Goal: Task Accomplishment & Management: Use online tool/utility

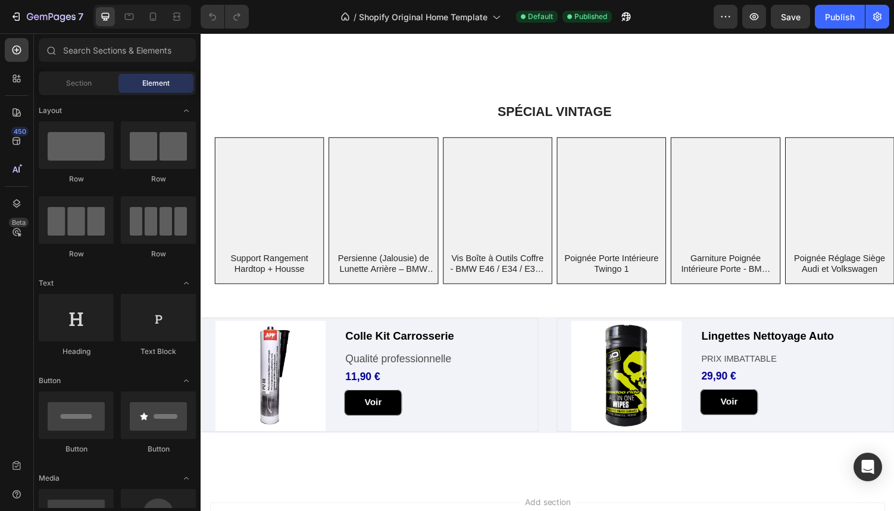
scroll to position [353, 0]
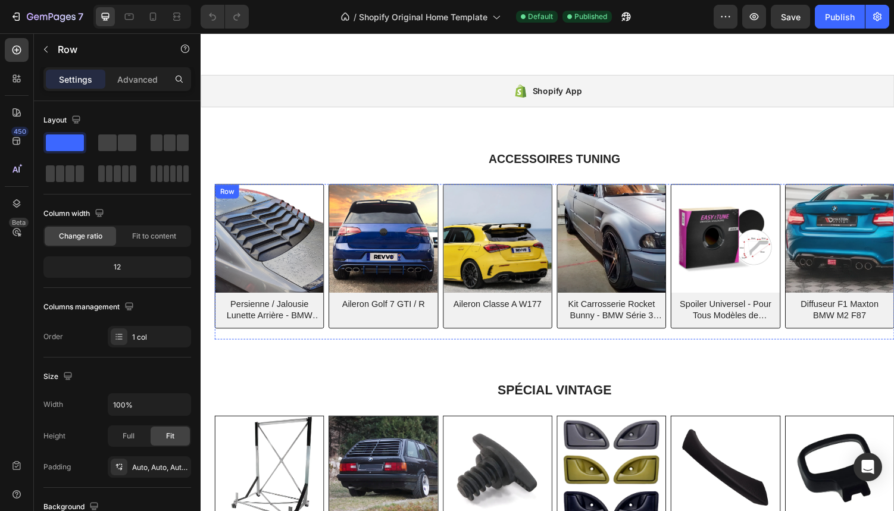
click at [262, 333] on div "(P) Images Persienne / Jalousie Lunette Arrière - BMW Série 3 Coupé E92 (P) Tit…" at bounding box center [270, 263] width 111 height 148
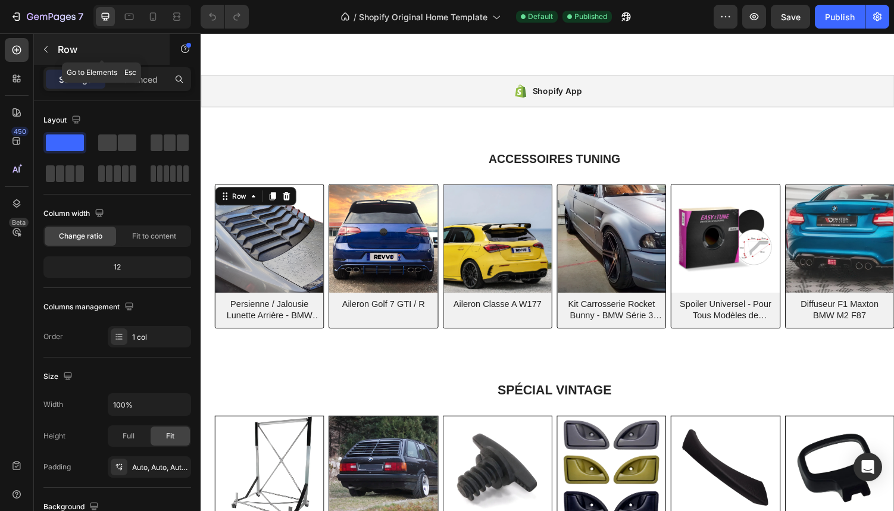
click at [43, 53] on icon "button" at bounding box center [46, 50] width 10 height 10
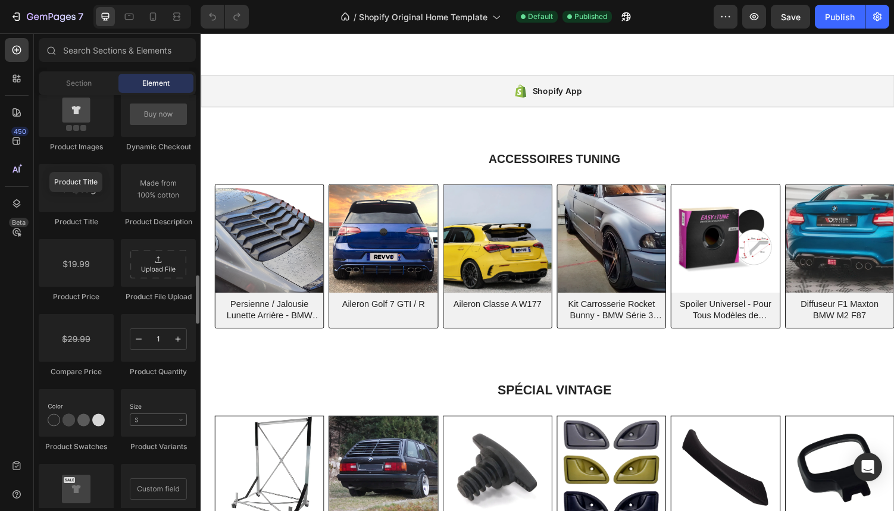
scroll to position [1854, 0]
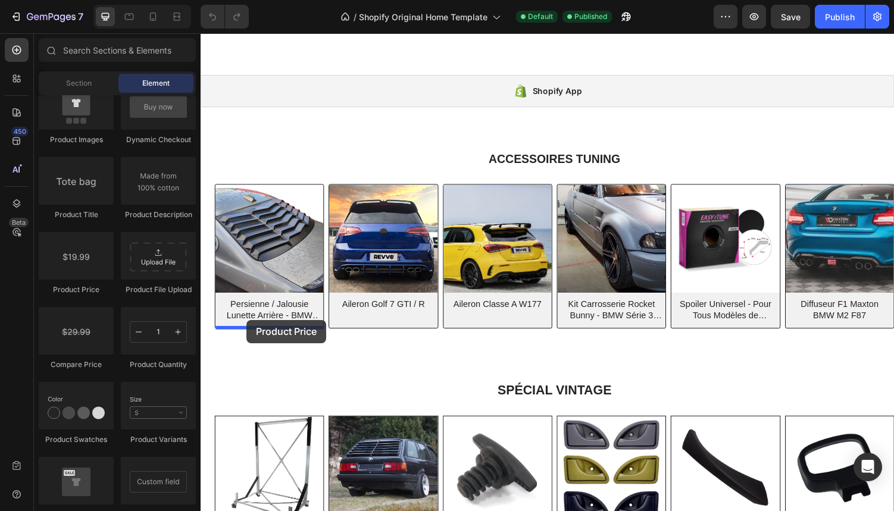
drag, startPoint x: 278, startPoint y: 292, endPoint x: 248, endPoint y: 328, distance: 47.3
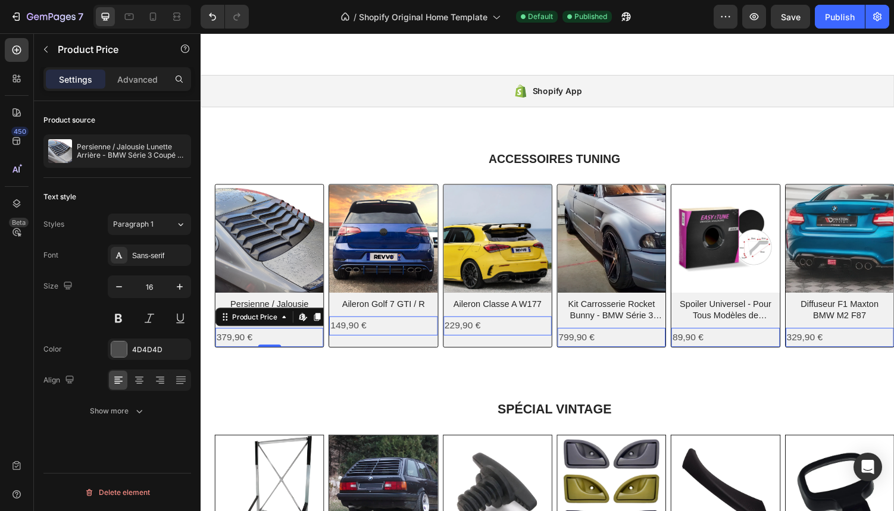
click at [274, 346] on div "379,90 €" at bounding box center [270, 347] width 111 height 20
click at [140, 383] on icon at bounding box center [139, 380] width 12 height 12
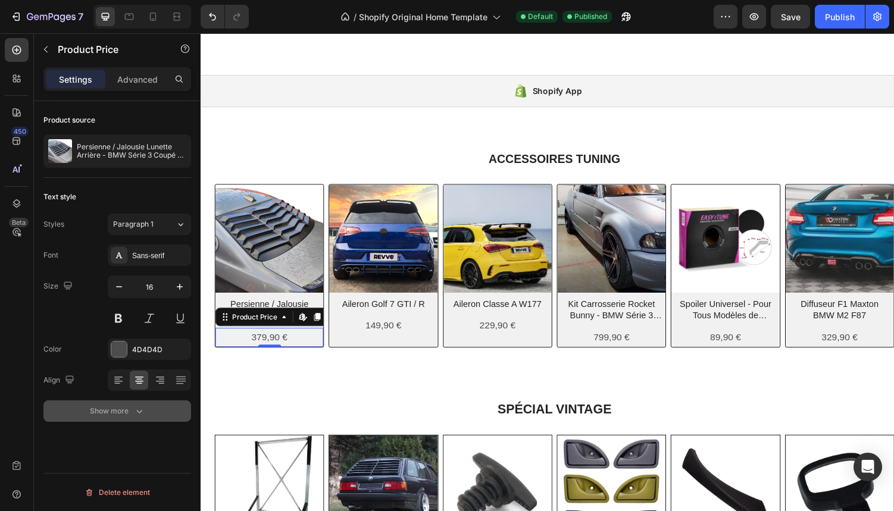
click at [108, 407] on div "Show more" at bounding box center [117, 411] width 55 height 12
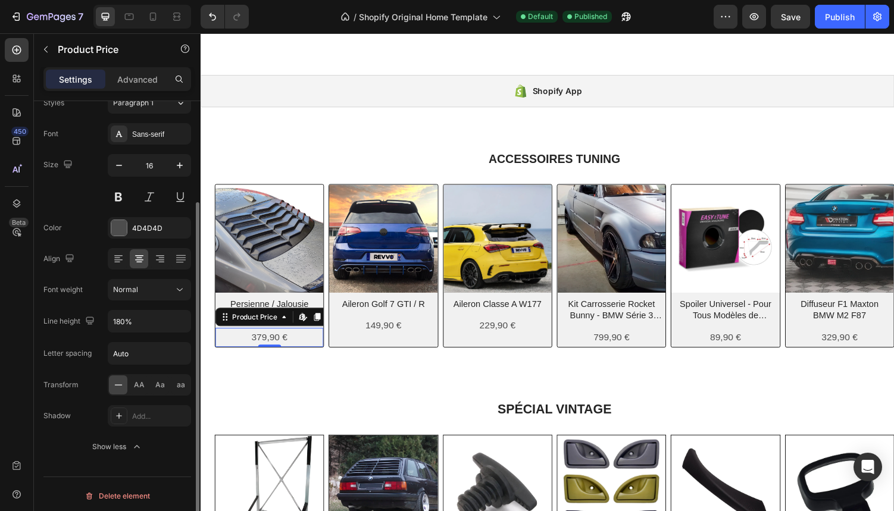
scroll to position [125, 0]
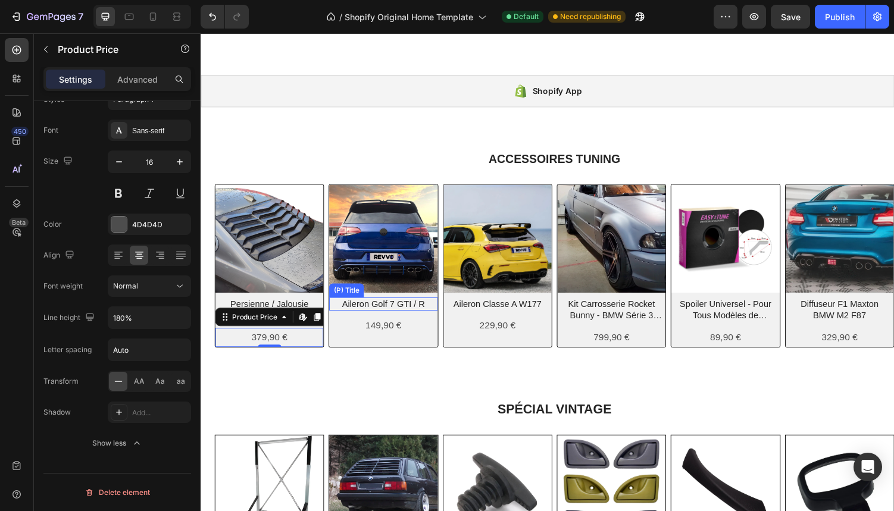
click at [365, 306] on h2 "Aileron Golf 7 GTI / R" at bounding box center [388, 312] width 102 height 14
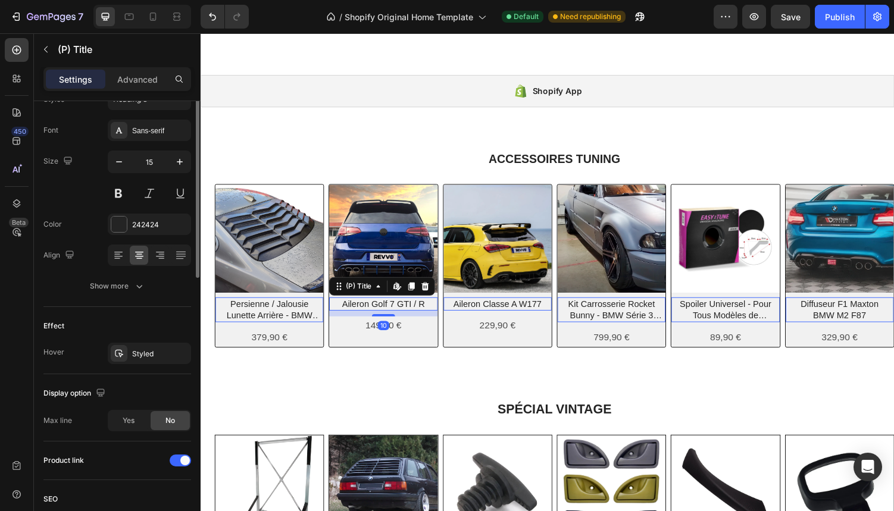
scroll to position [0, 0]
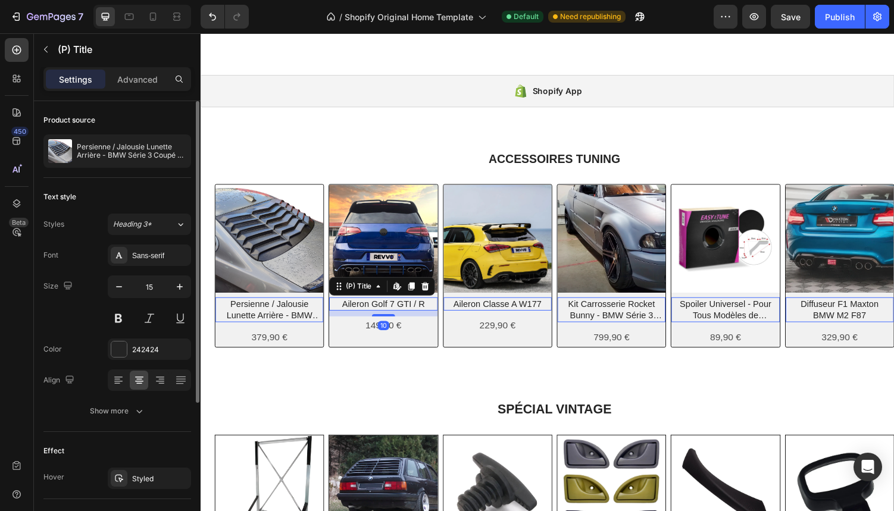
click at [257, 325] on h2 "Persienne / Jalousie Lunette Arrière - BMW Série 3 Coupé E92" at bounding box center [271, 318] width 102 height 26
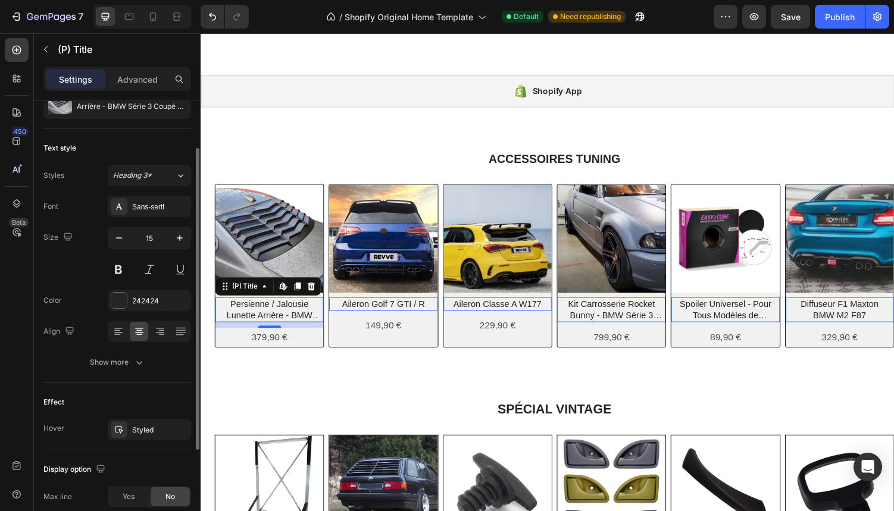
scroll to position [57, 0]
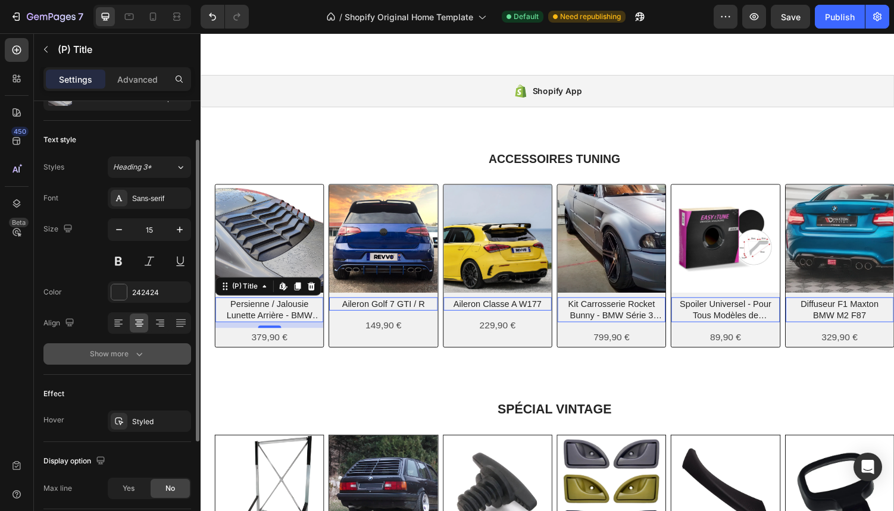
click at [118, 355] on div "Show more" at bounding box center [117, 354] width 55 height 12
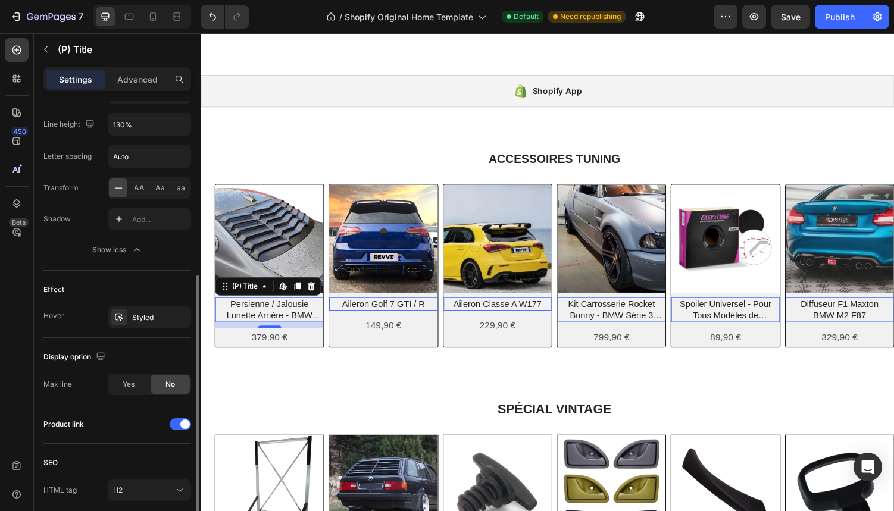
scroll to position [365, 0]
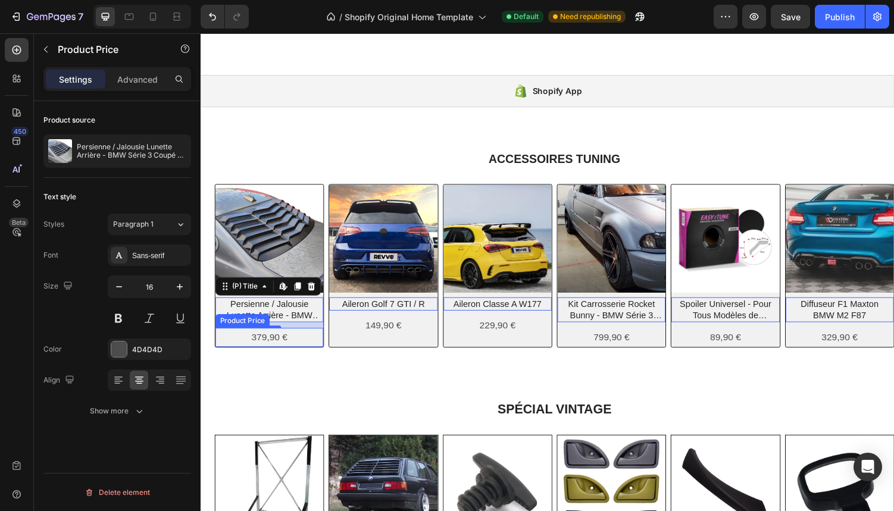
click at [239, 344] on div "379,90 €" at bounding box center [270, 347] width 111 height 20
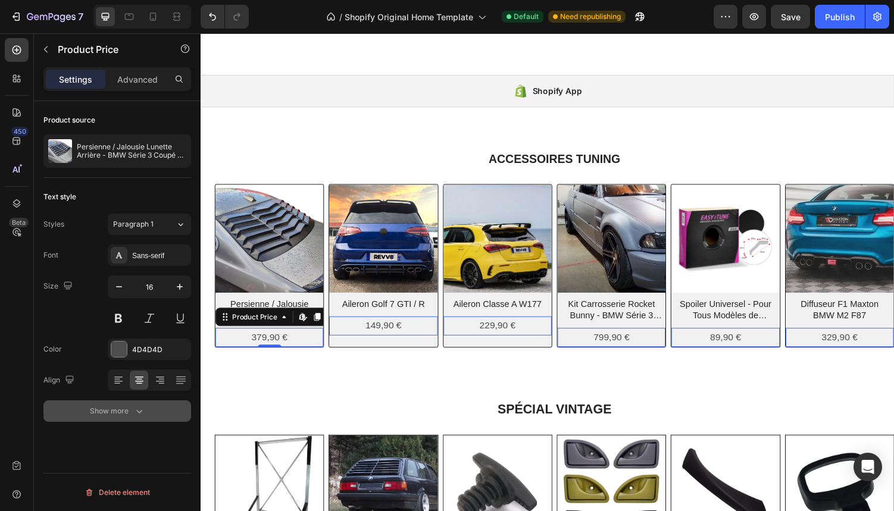
click at [99, 414] on div "Show more" at bounding box center [117, 411] width 55 height 12
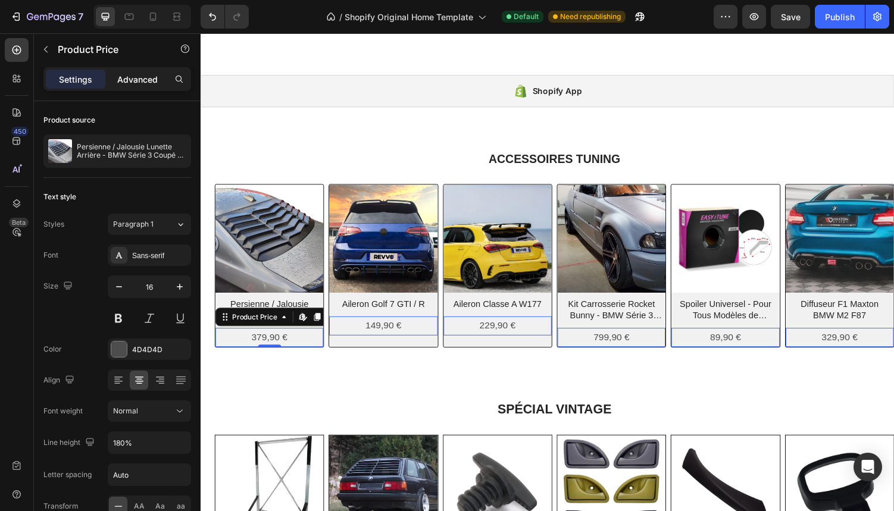
click at [127, 79] on p "Advanced" at bounding box center [137, 79] width 40 height 12
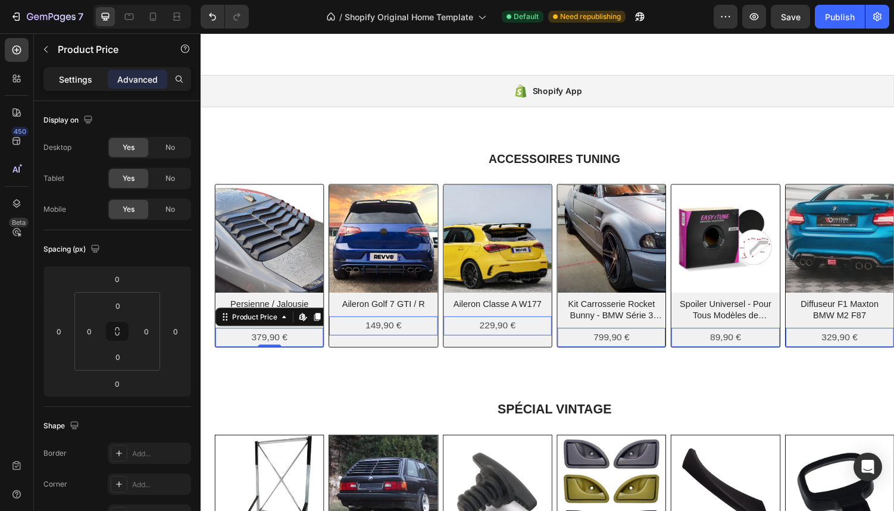
click at [68, 80] on p "Settings" at bounding box center [75, 79] width 33 height 12
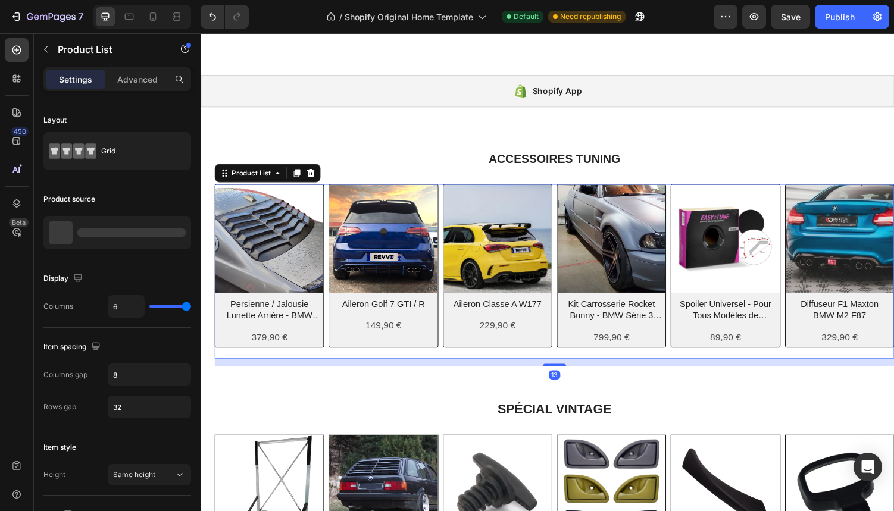
click at [331, 362] on div "(P) Images Persienne / Jalousie Lunette Arrière - BMW Série 3 Coupé E92 (P) Tit…" at bounding box center [565, 279] width 700 height 180
click at [374, 314] on div "Product Price" at bounding box center [360, 317] width 51 height 11
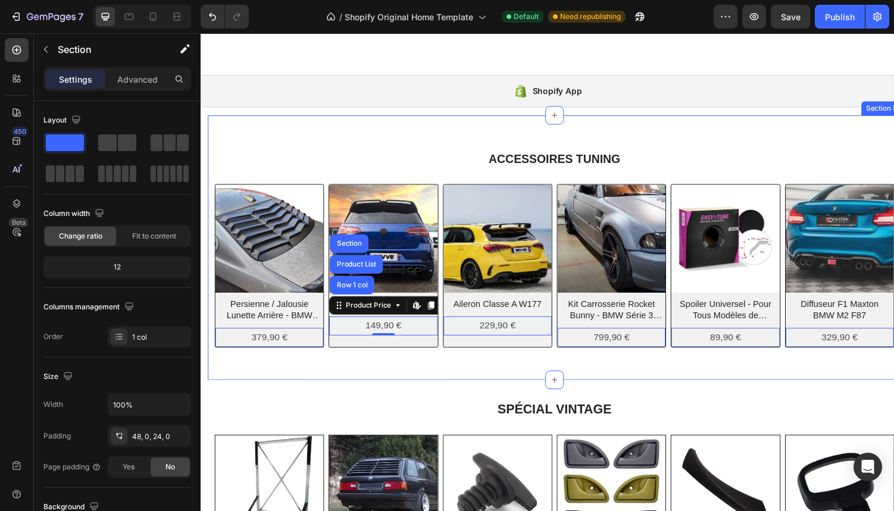
click at [397, 378] on div "ACCESSOIRES TUNING Heading Row (P) Images Persienne / Jalousie Lunette Arrière …" at bounding box center [565, 254] width 714 height 273
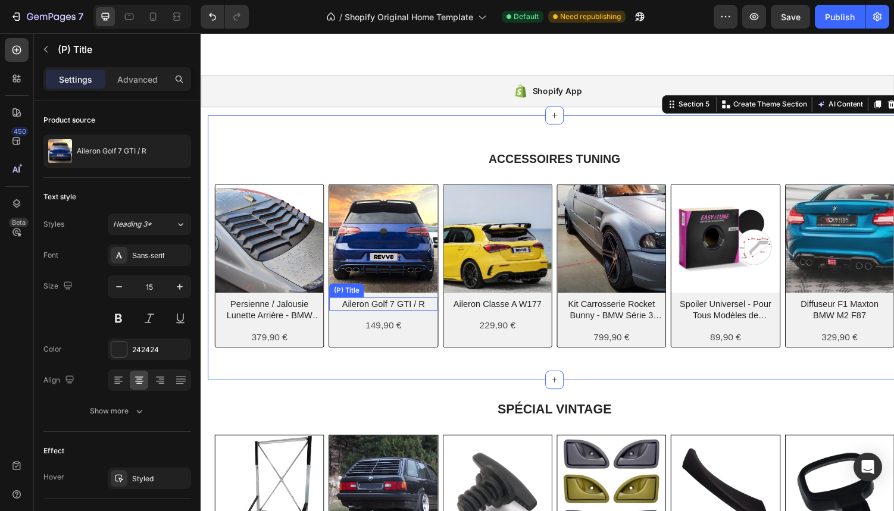
click at [388, 308] on h2 "Aileron Golf 7 GTI / R" at bounding box center [388, 312] width 102 height 14
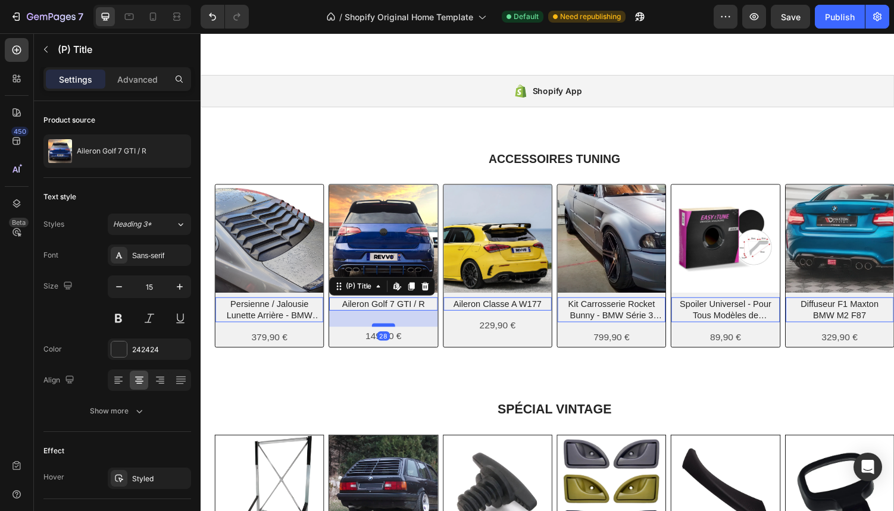
drag, startPoint x: 391, startPoint y: 323, endPoint x: 389, endPoint y: 333, distance: 11.0
click at [389, 333] on div at bounding box center [389, 334] width 24 height 4
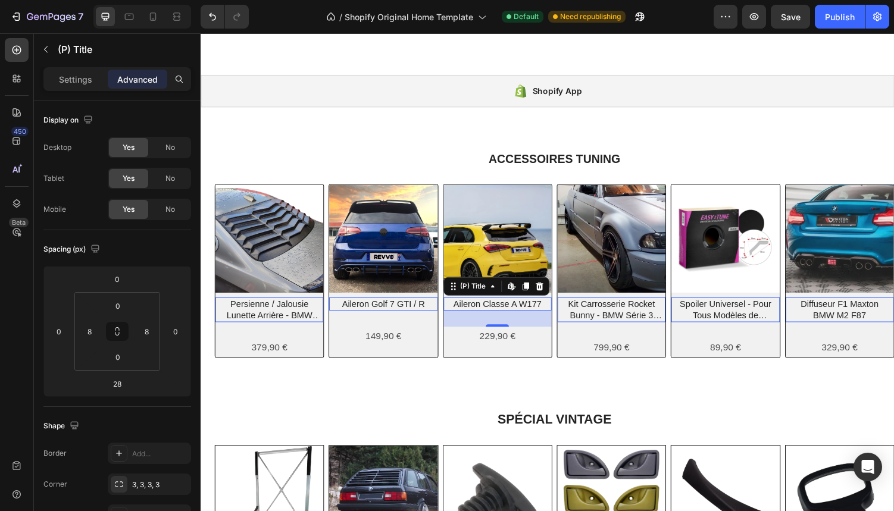
click at [498, 311] on h2 "Aileron Classe A W177" at bounding box center [506, 312] width 102 height 14
click at [506, 333] on div at bounding box center [506, 335] width 24 height 4
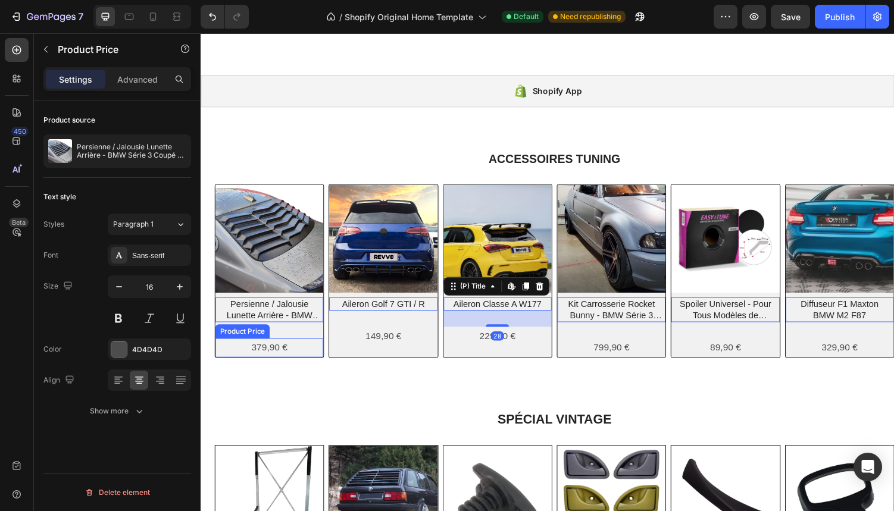
click at [262, 359] on div "379,90 €" at bounding box center [270, 357] width 111 height 20
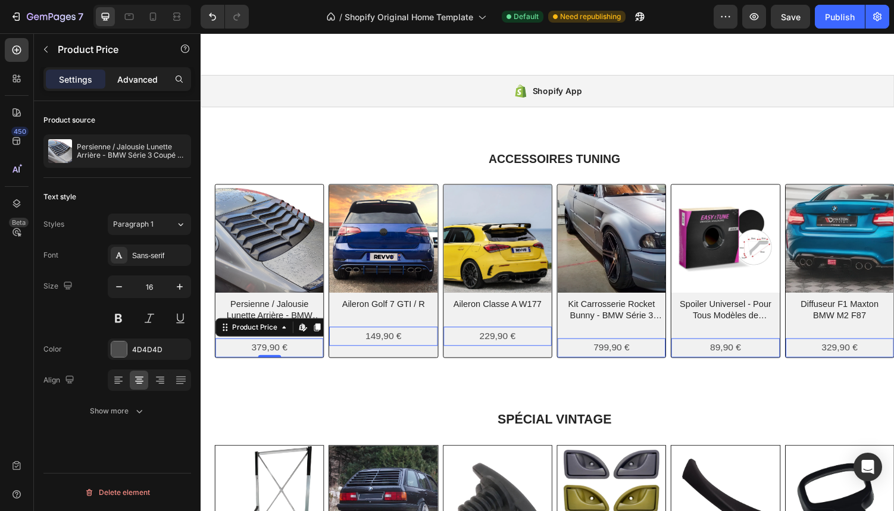
click at [133, 80] on p "Advanced" at bounding box center [137, 79] width 40 height 12
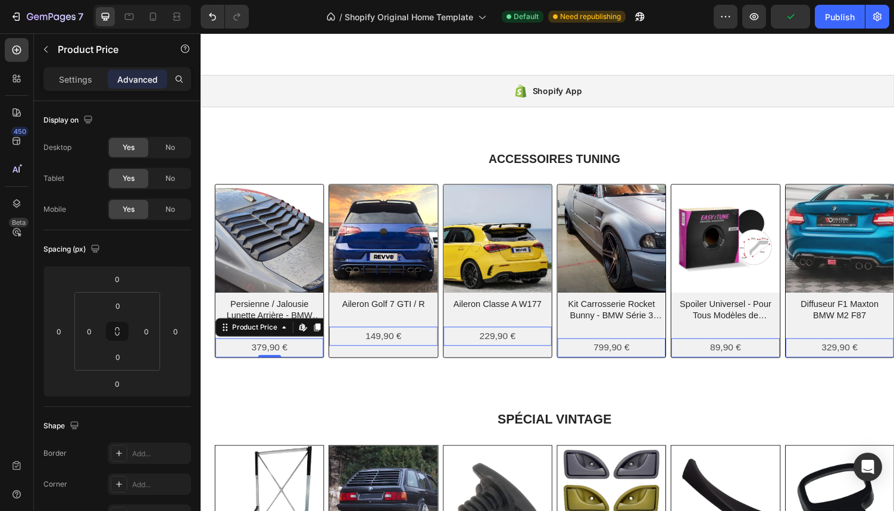
click at [367, 346] on div "149,90 €" at bounding box center [388, 346] width 111 height 20
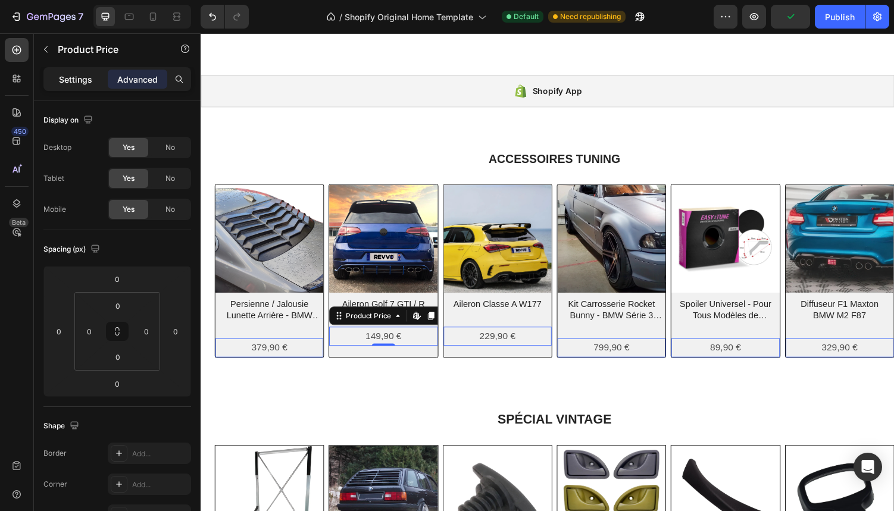
click at [67, 77] on p "Settings" at bounding box center [75, 79] width 33 height 12
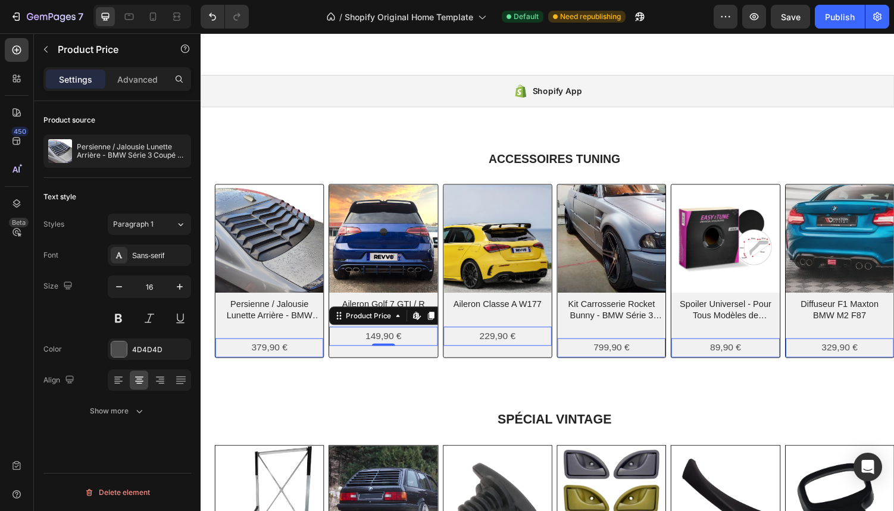
click at [246, 358] on div "379,90 €" at bounding box center [270, 357] width 111 height 20
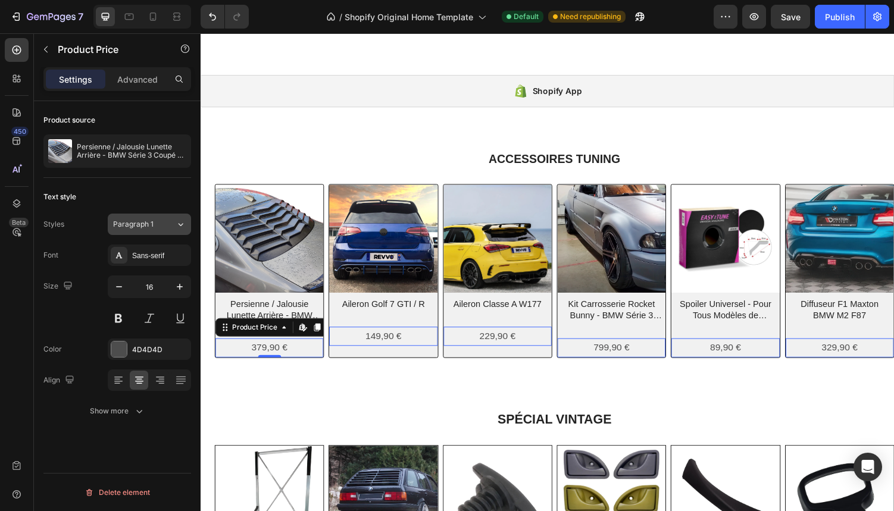
click at [131, 223] on span "Paragraph 1" at bounding box center [133, 224] width 40 height 11
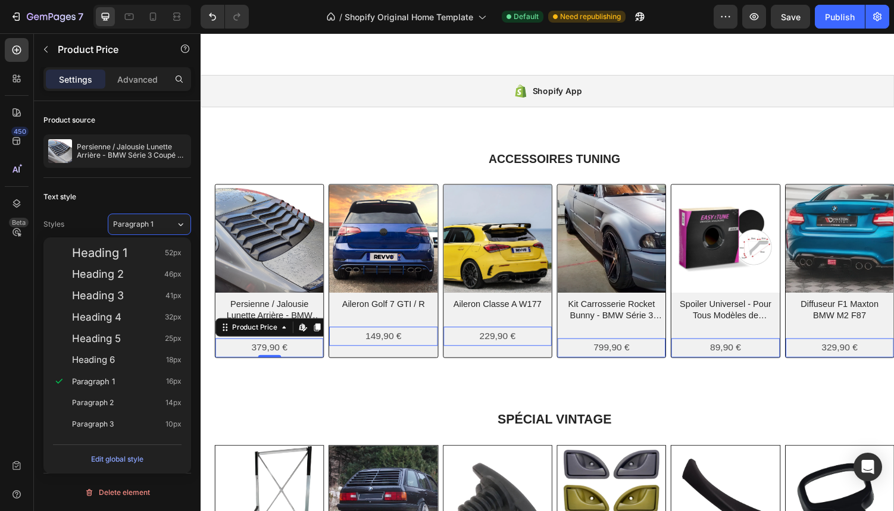
click at [94, 201] on div "Text style" at bounding box center [117, 196] width 148 height 19
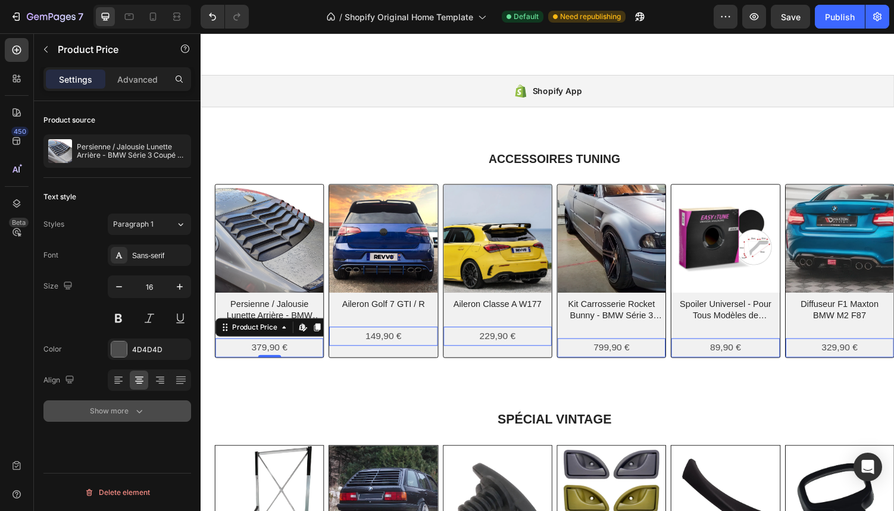
click at [104, 403] on button "Show more" at bounding box center [117, 410] width 148 height 21
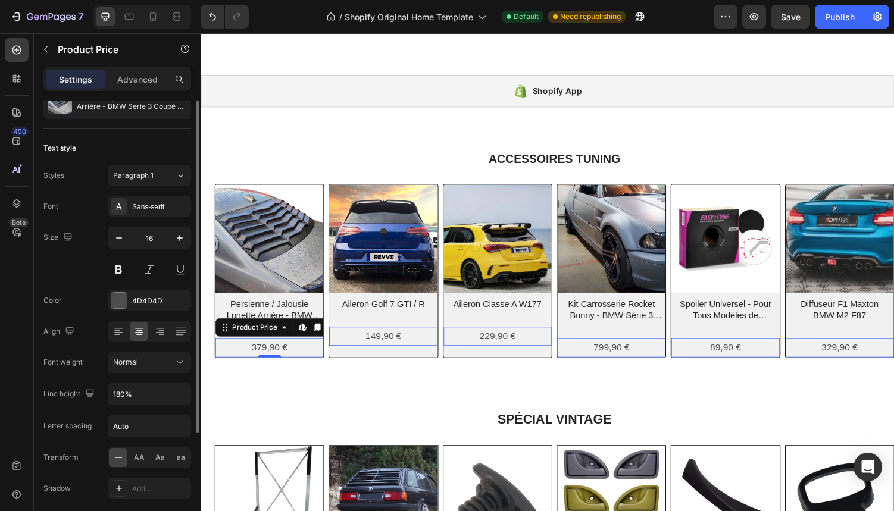
scroll to position [125, 0]
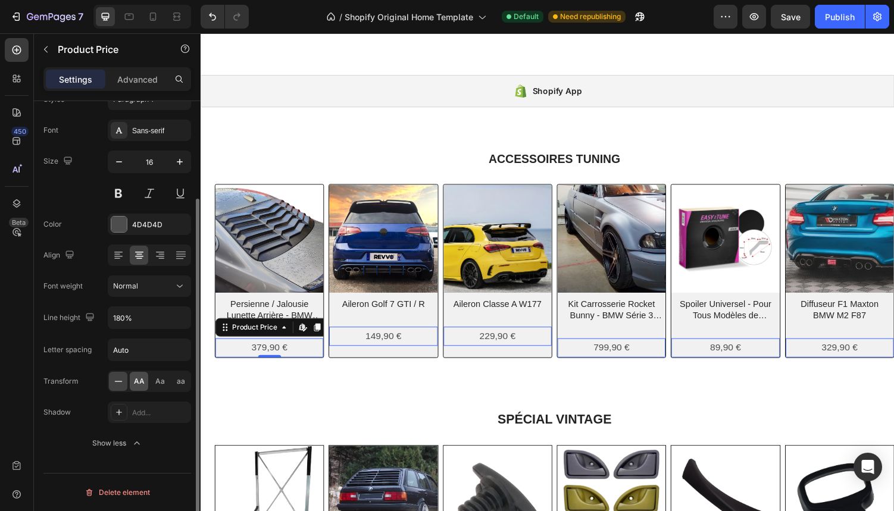
click at [139, 383] on span "AA" at bounding box center [139, 381] width 11 height 11
click at [155, 381] on span "Aa" at bounding box center [160, 381] width 10 height 11
click at [124, 384] on div at bounding box center [118, 381] width 18 height 19
click at [136, 315] on input "180%" at bounding box center [149, 317] width 82 height 21
click at [176, 319] on icon "button" at bounding box center [180, 318] width 12 height 12
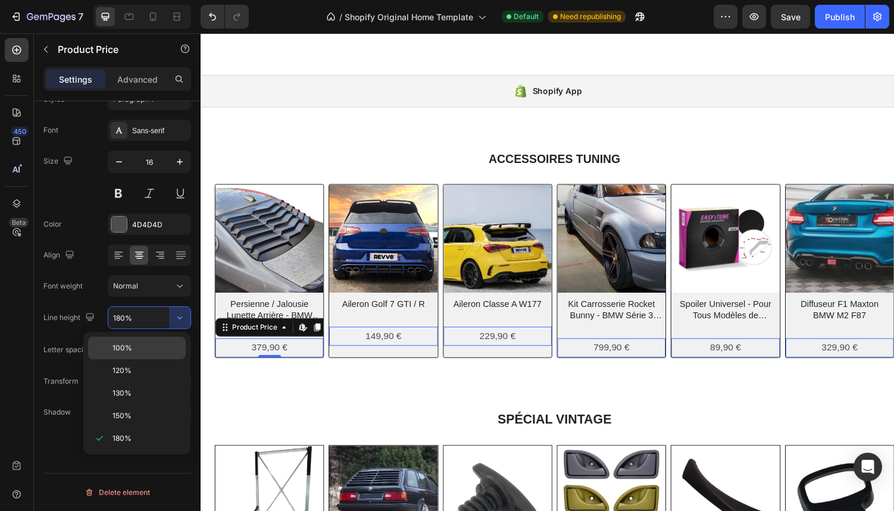
click at [121, 350] on span "100%" at bounding box center [122, 348] width 20 height 11
type input "100%"
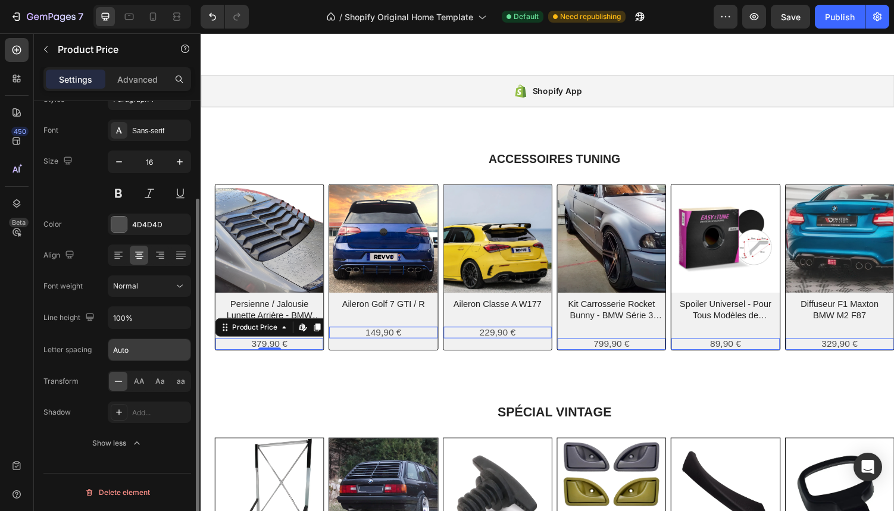
click at [176, 351] on input "Auto" at bounding box center [149, 349] width 82 height 21
click at [161, 321] on input "100%" at bounding box center [149, 317] width 82 height 21
click at [179, 317] on icon "button" at bounding box center [180, 318] width 12 height 12
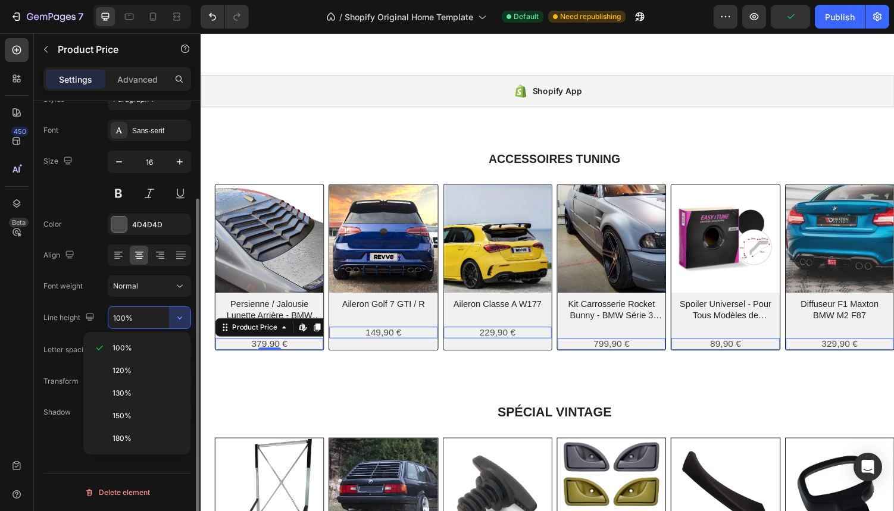
click at [77, 281] on div "Font weight" at bounding box center [62, 286] width 39 height 11
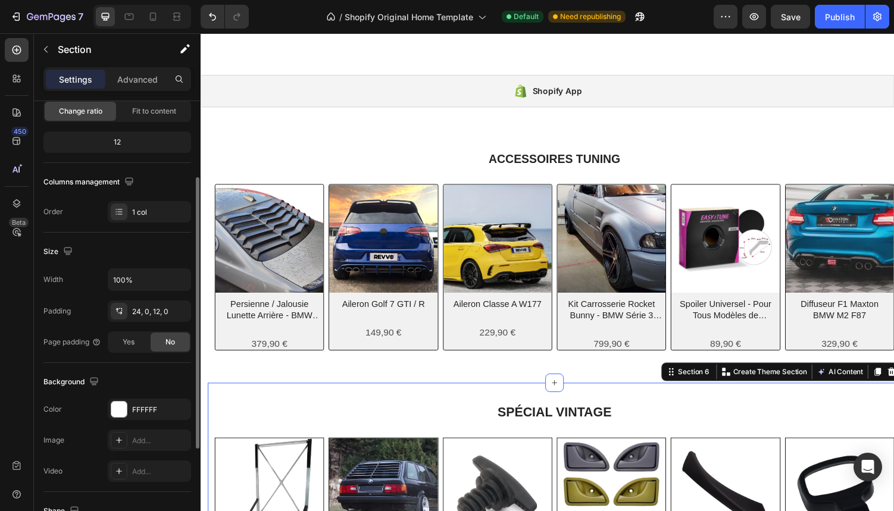
click at [351, 403] on div "SPÉCIAL VINTAGE Heading Row (P) Images Support Rangement Hardtop + Housse (P) T…" at bounding box center [565, 504] width 714 height 223
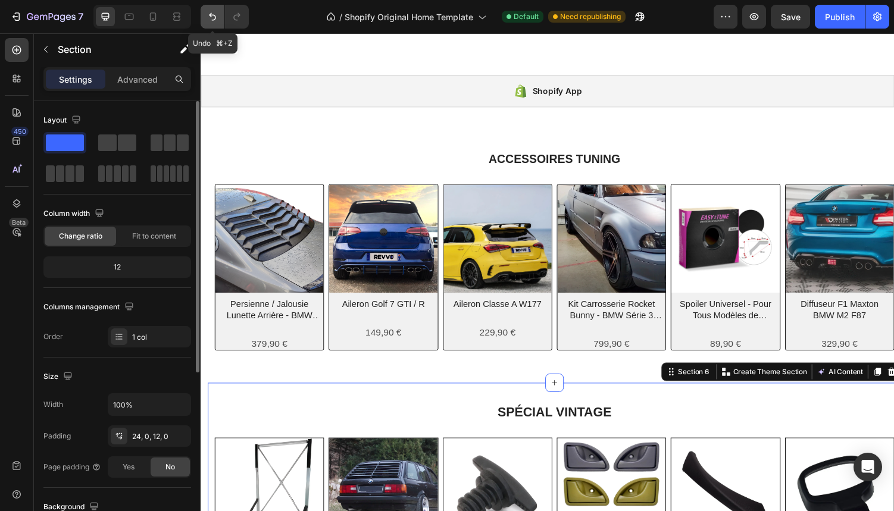
click at [208, 15] on icon "Undo/Redo" at bounding box center [212, 17] width 12 height 12
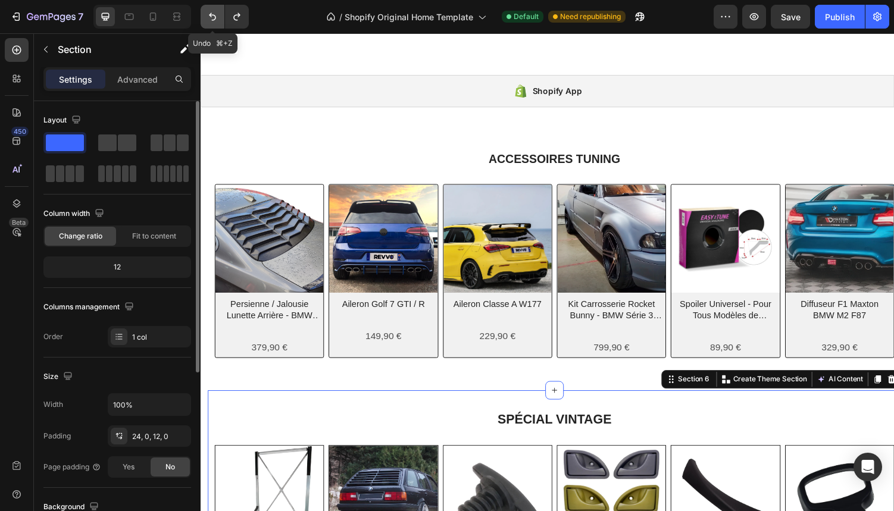
click at [208, 15] on icon "Undo/Redo" at bounding box center [212, 17] width 12 height 12
click at [211, 17] on icon "Undo/Redo" at bounding box center [212, 17] width 12 height 12
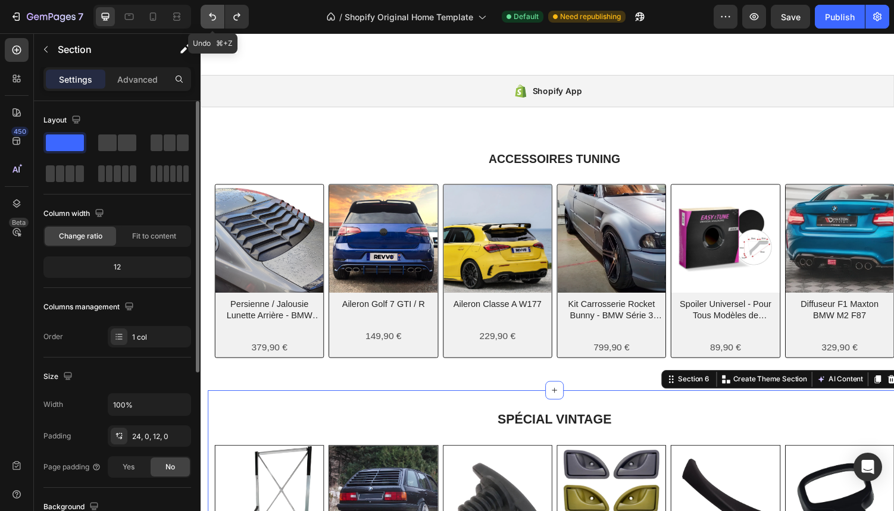
click at [211, 17] on icon "Undo/Redo" at bounding box center [212, 17] width 12 height 12
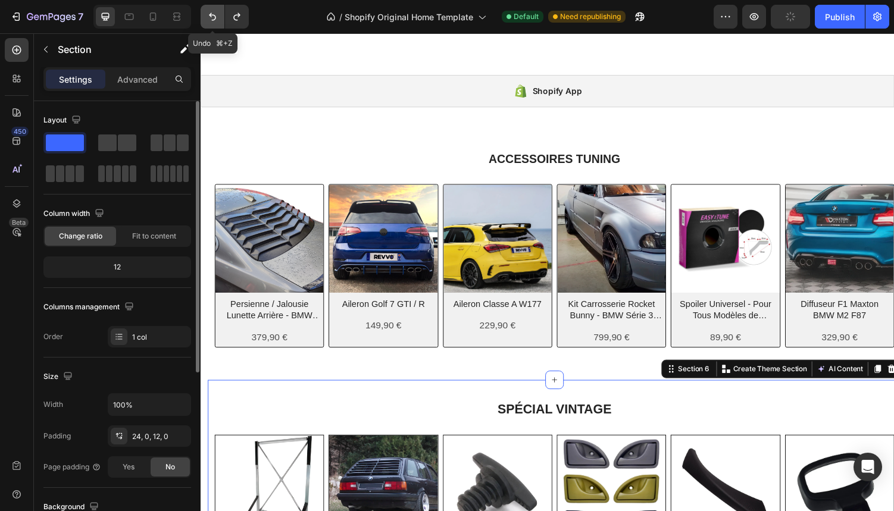
click at [212, 17] on icon "Undo/Redo" at bounding box center [212, 17] width 12 height 12
click at [211, 19] on icon "Undo/Redo" at bounding box center [212, 17] width 12 height 12
click at [266, 348] on div "379,90 €" at bounding box center [270, 347] width 111 height 20
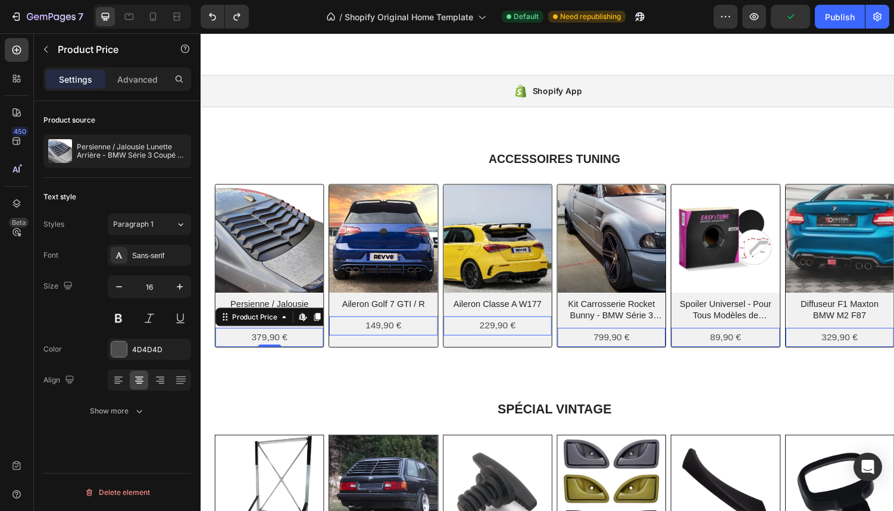
click at [239, 349] on div "379,90 €" at bounding box center [270, 347] width 111 height 20
click at [210, 20] on icon "Undo/Redo" at bounding box center [212, 17] width 12 height 12
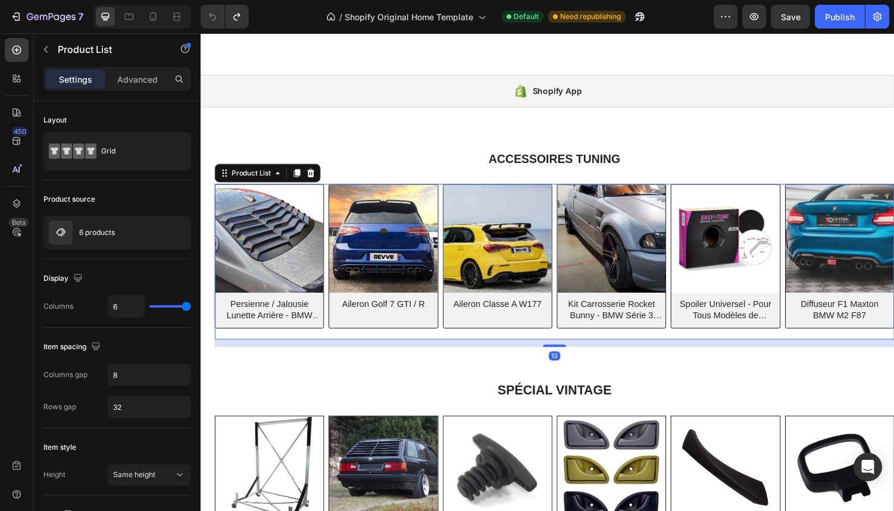
click at [253, 342] on div "(P) Images Persienne / Jalousie Lunette Arrière - BMW Série 3 Coupé E92 (P) Tit…" at bounding box center [565, 269] width 700 height 160
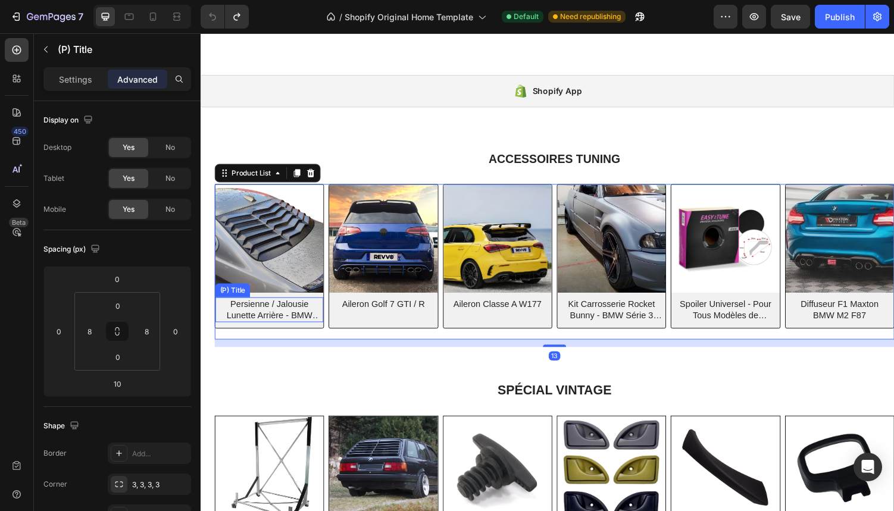
click at [258, 330] on h2 "Persienne / Jalousie Lunette Arrière - BMW Série 3 Coupé E92" at bounding box center [271, 318] width 102 height 26
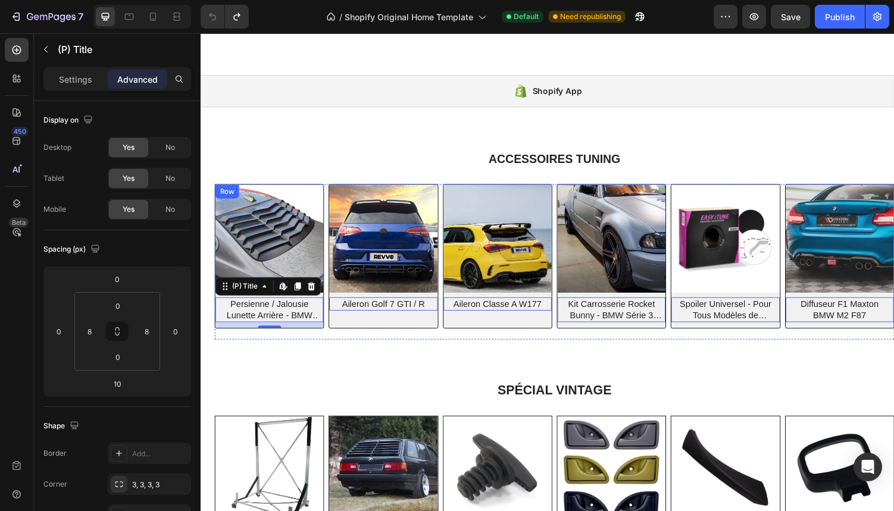
click at [251, 337] on div "(P) Images Persienne / Jalousie Lunette Arrière - BMW Série 3 Coupé E92 (P) Tit…" at bounding box center [271, 263] width 112 height 149
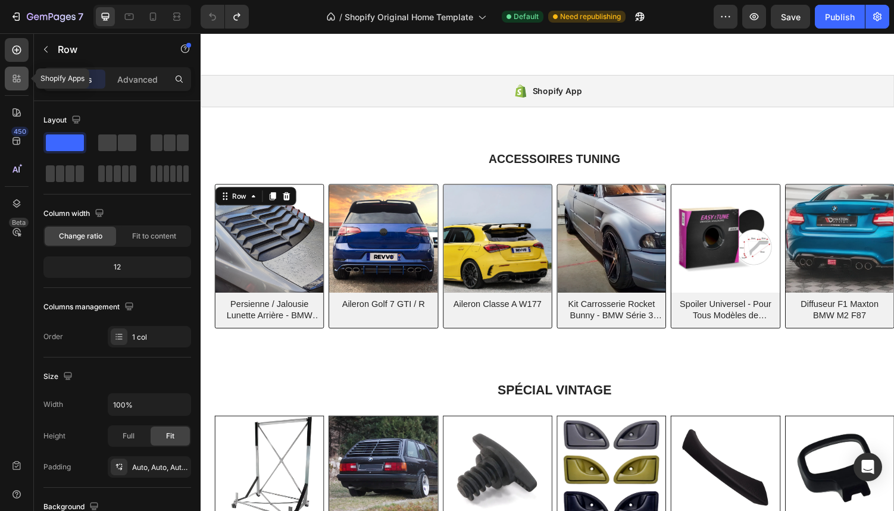
click at [19, 83] on icon at bounding box center [17, 79] width 12 height 12
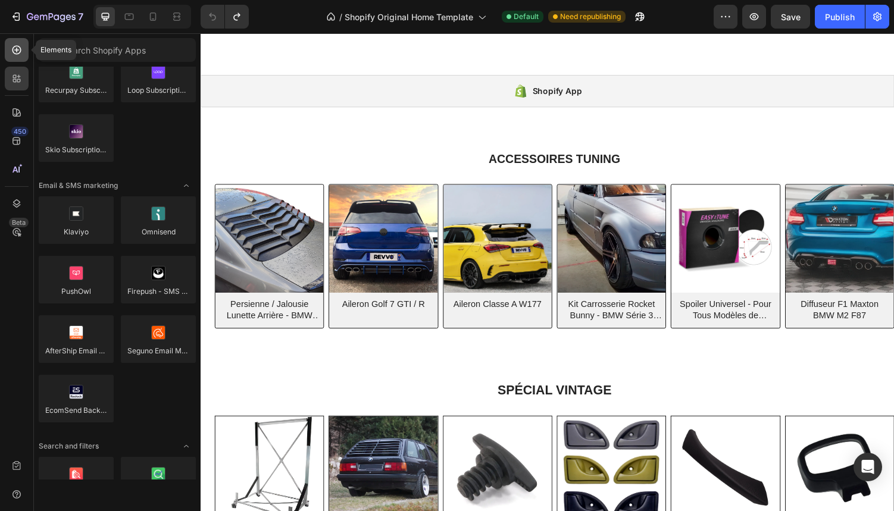
click at [15, 46] on icon at bounding box center [16, 50] width 9 height 9
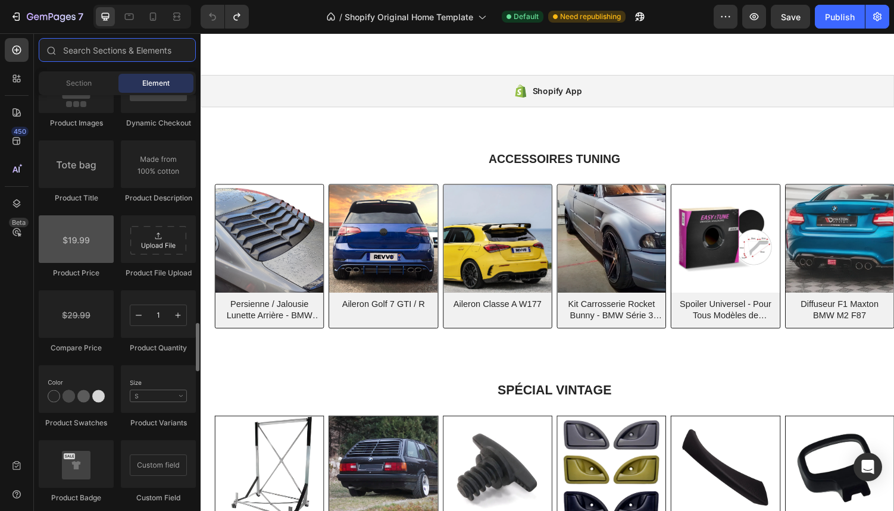
scroll to position [1858, 0]
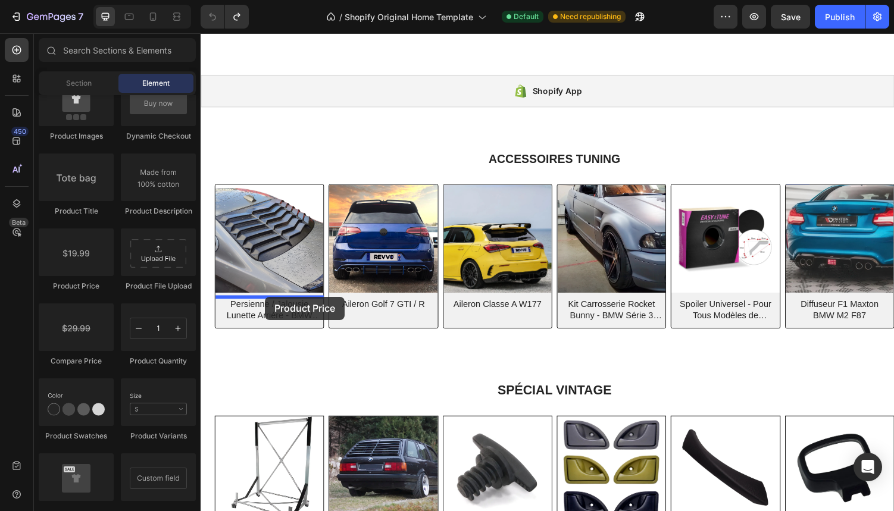
drag, startPoint x: 273, startPoint y: 292, endPoint x: 267, endPoint y: 305, distance: 15.2
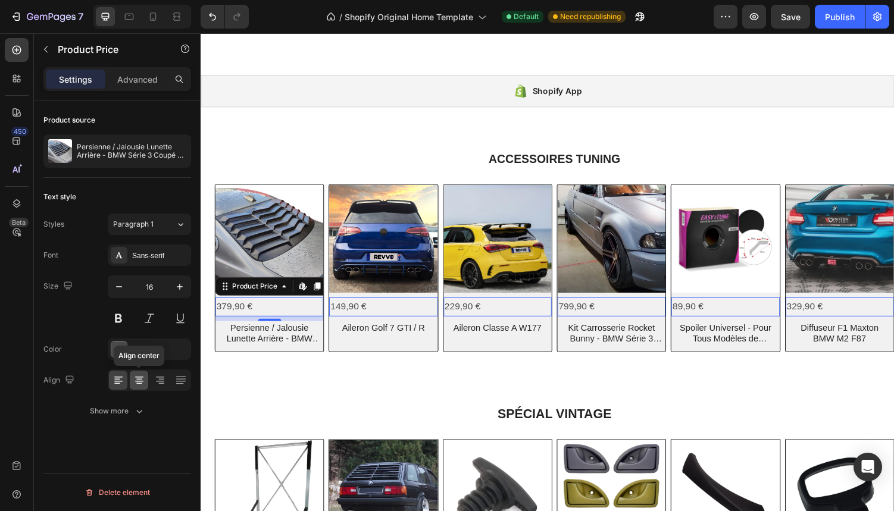
click at [140, 387] on div at bounding box center [139, 380] width 18 height 19
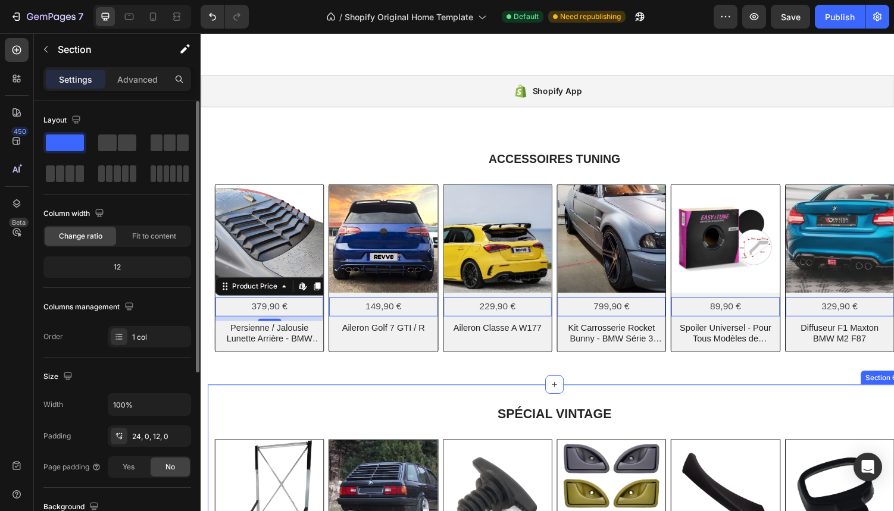
click at [245, 405] on div "SPÉCIAL VINTAGE Heading Row (P) Images Support Rangement Hardtop + Housse (P) T…" at bounding box center [565, 506] width 714 height 223
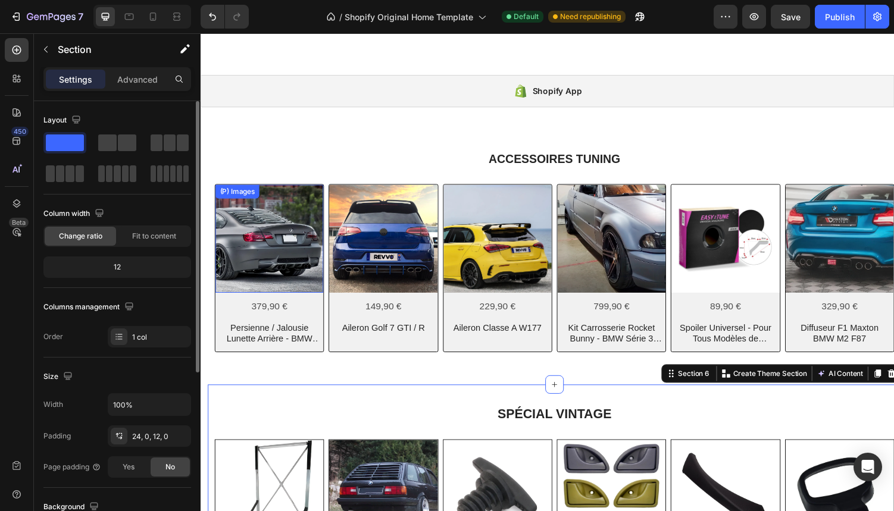
click at [287, 289] on img at bounding box center [270, 244] width 111 height 111
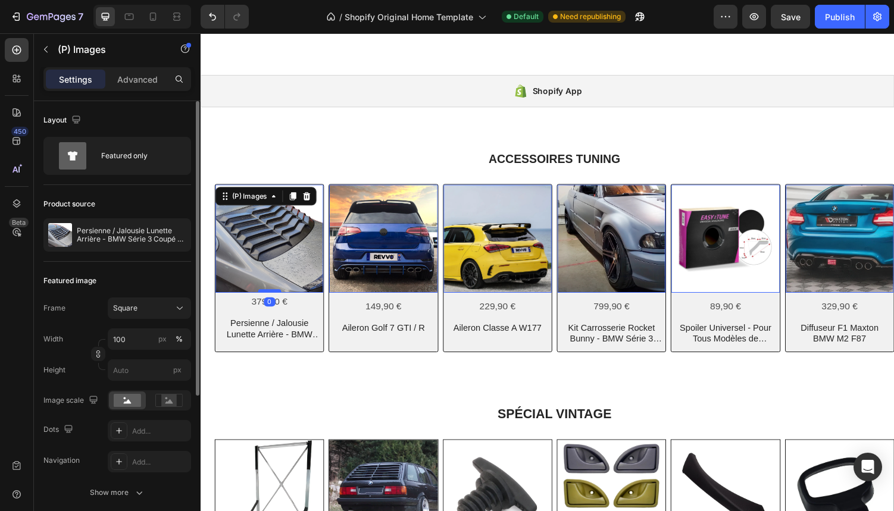
drag, startPoint x: 271, startPoint y: 303, endPoint x: 271, endPoint y: 297, distance: 6.6
click at [271, 297] on div at bounding box center [271, 299] width 24 height 4
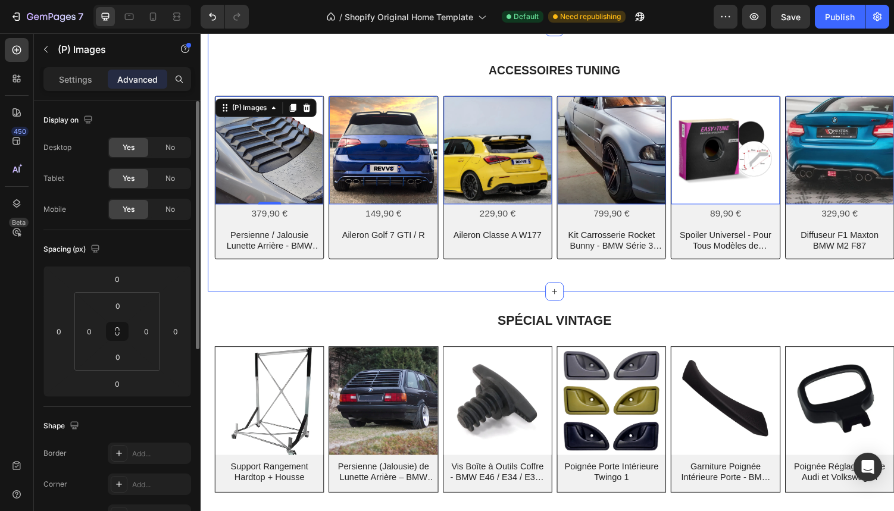
scroll to position [506, 0]
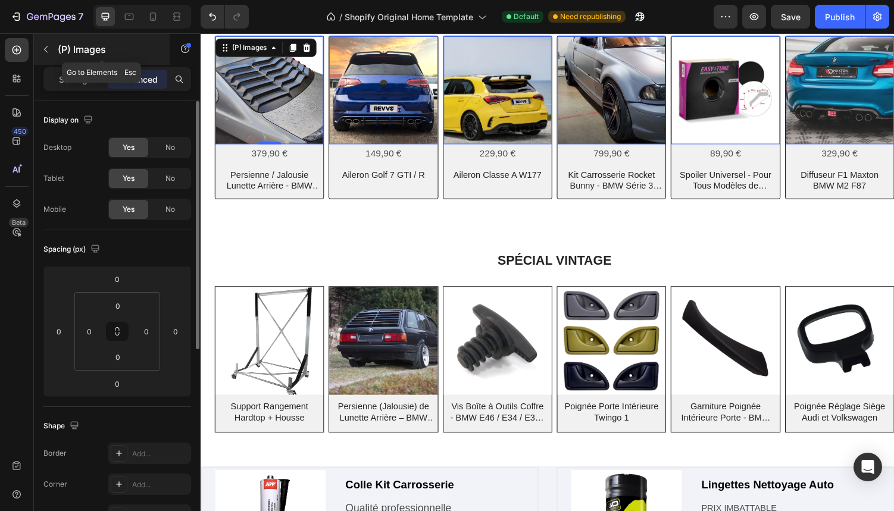
click at [48, 53] on icon "button" at bounding box center [46, 50] width 10 height 10
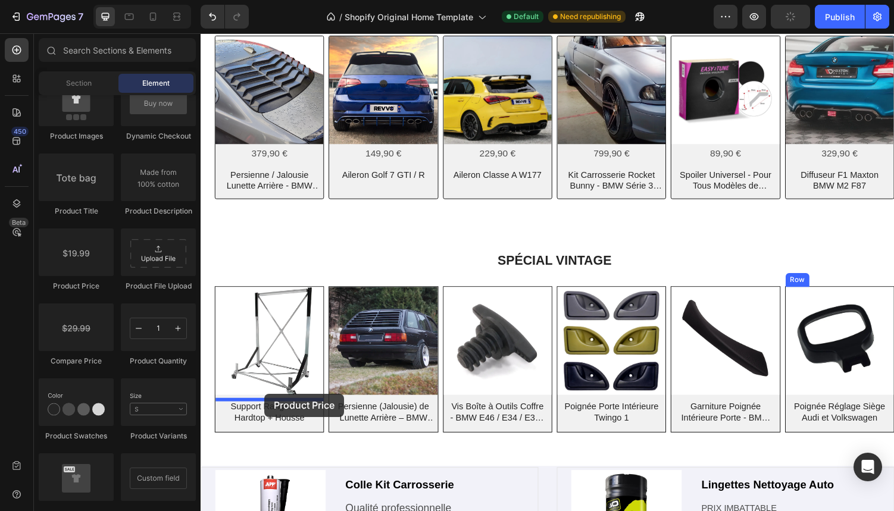
drag, startPoint x: 268, startPoint y: 290, endPoint x: 266, endPoint y: 405, distance: 114.9
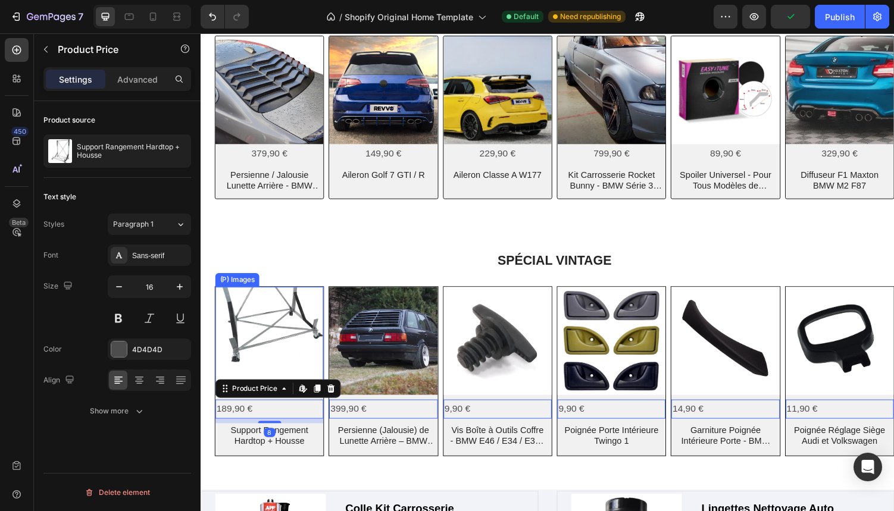
click at [272, 362] on img at bounding box center [270, 350] width 111 height 111
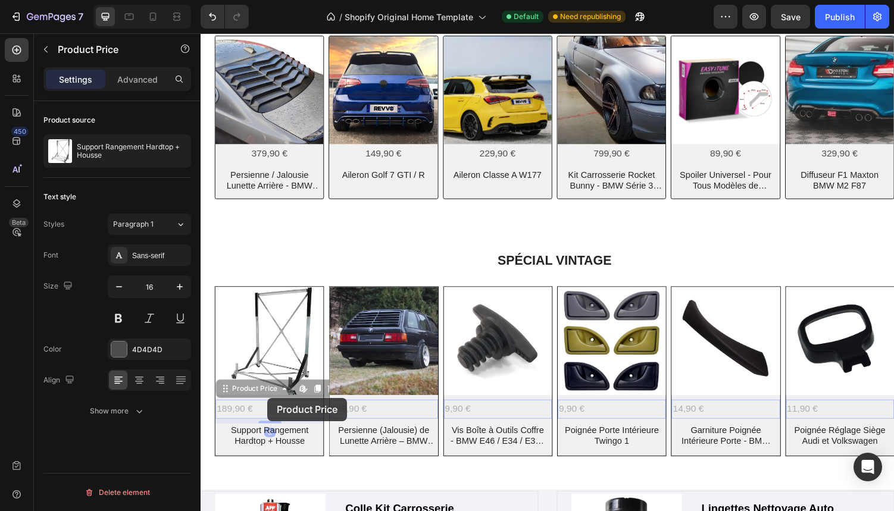
click at [269, 409] on div "(P) Images 189,90 € Product Price Edit content in Shopify 8 Product Price Edit …" at bounding box center [270, 382] width 111 height 174
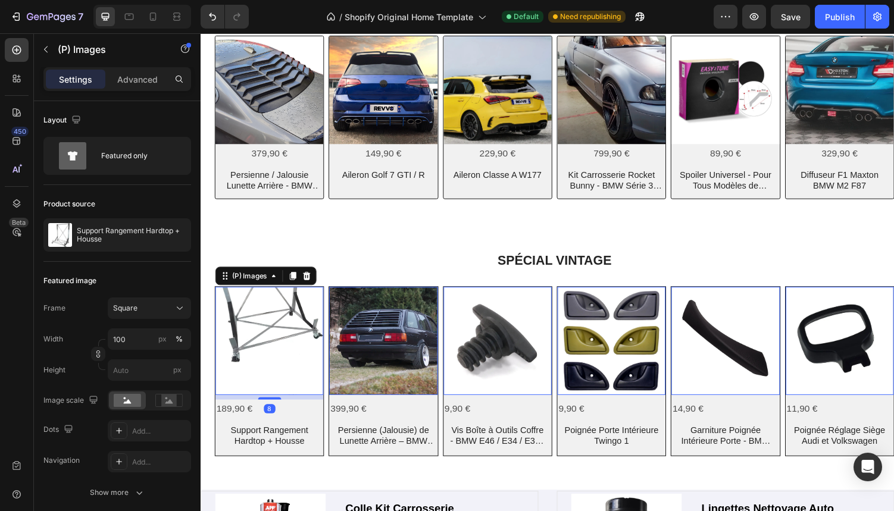
click at [264, 374] on img at bounding box center [270, 350] width 111 height 111
drag, startPoint x: 268, startPoint y: 409, endPoint x: 268, endPoint y: 400, distance: 9.5
click at [268, 400] on div "(P) Images 0" at bounding box center [270, 350] width 111 height 111
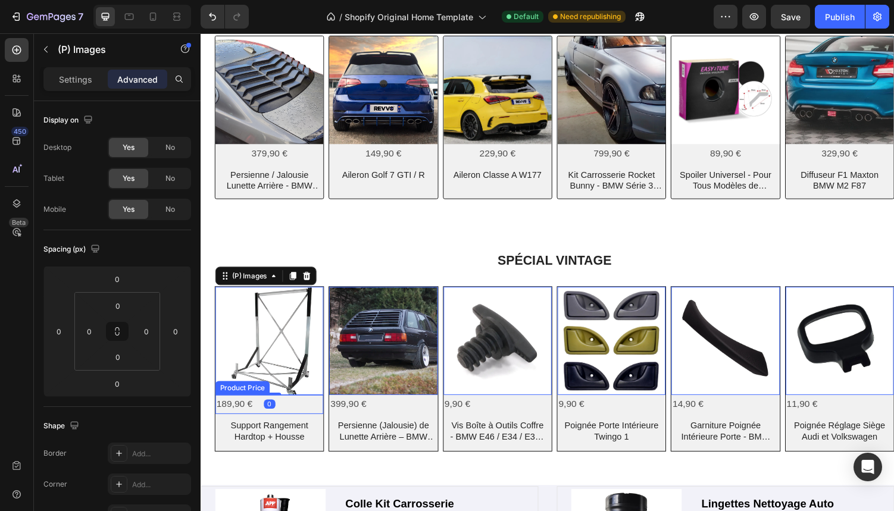
click at [245, 415] on div "189,90 €" at bounding box center [270, 416] width 111 height 20
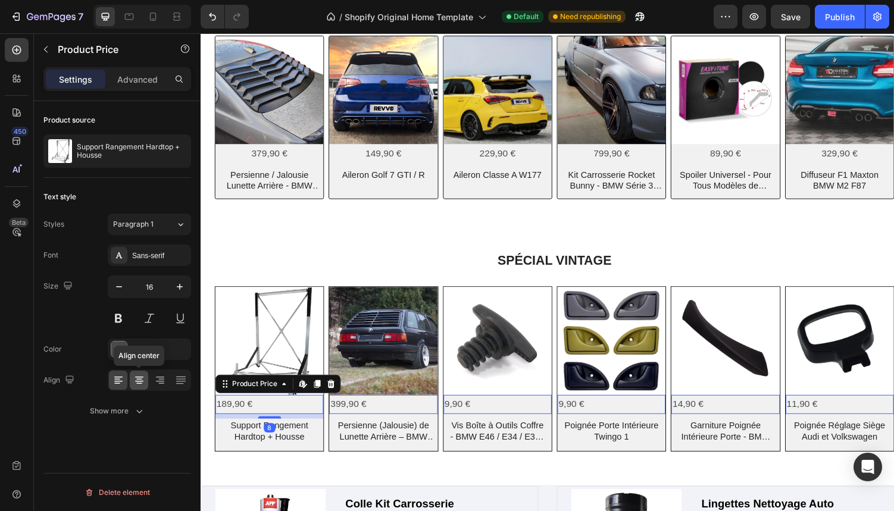
click at [140, 379] on icon at bounding box center [139, 379] width 6 height 1
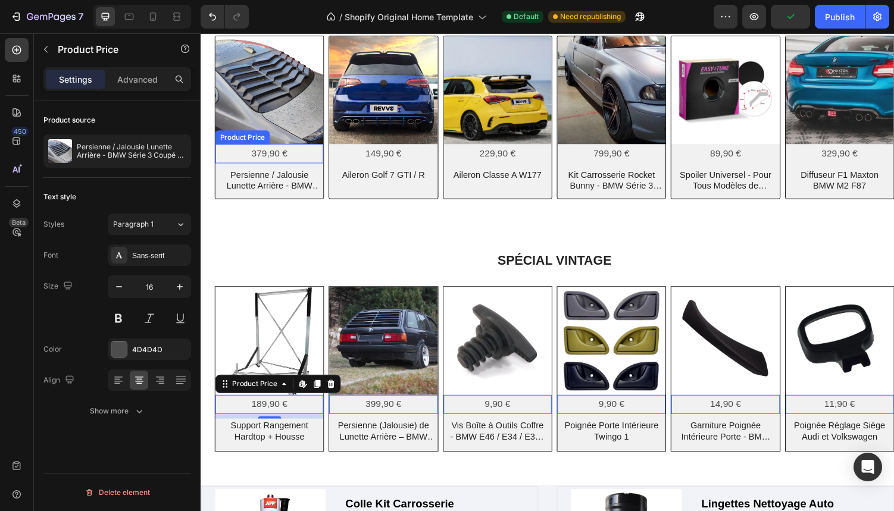
click at [262, 158] on div "379,90 €" at bounding box center [270, 158] width 111 height 20
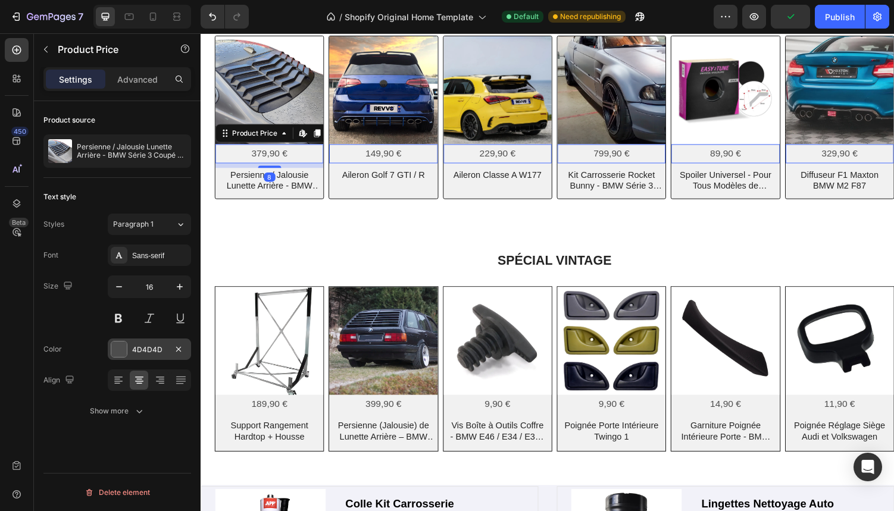
click at [123, 352] on div at bounding box center [118, 349] width 15 height 15
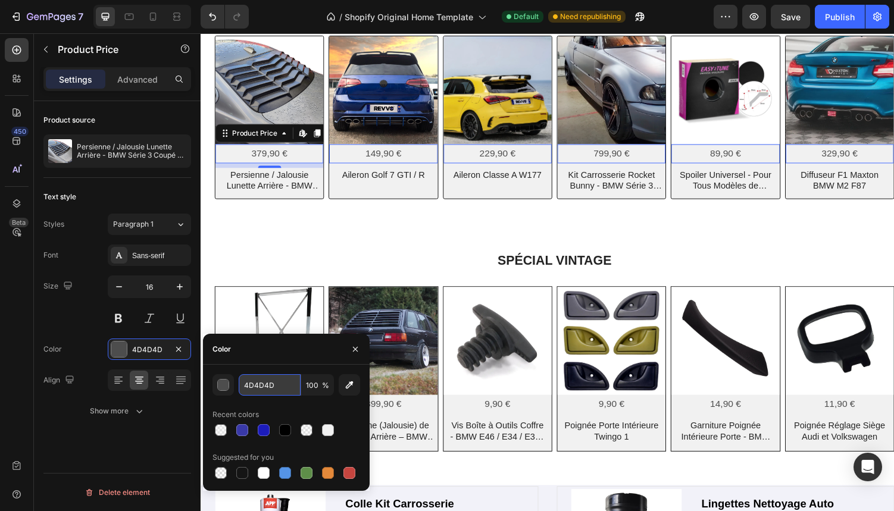
click at [271, 382] on input "4D4D4D" at bounding box center [270, 384] width 62 height 21
type input "000091"
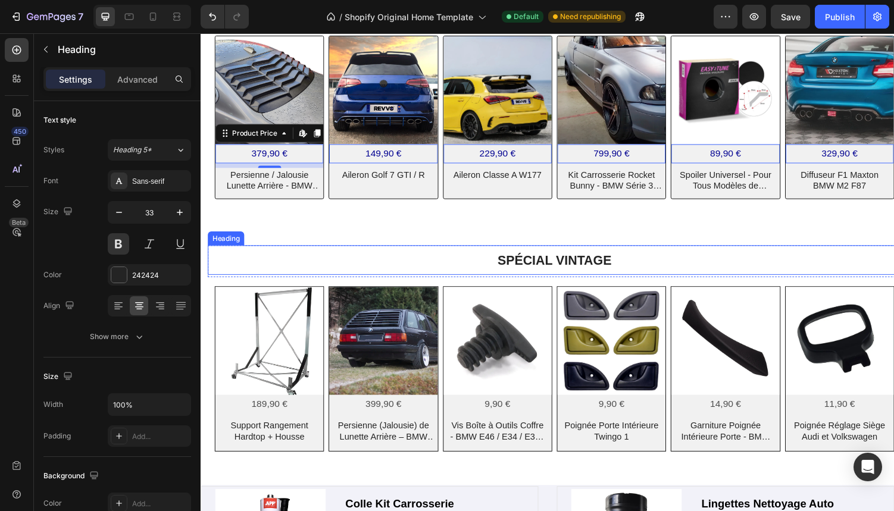
click at [276, 261] on h2 "SPÉCIAL VINTAGE" at bounding box center [565, 267] width 714 height 30
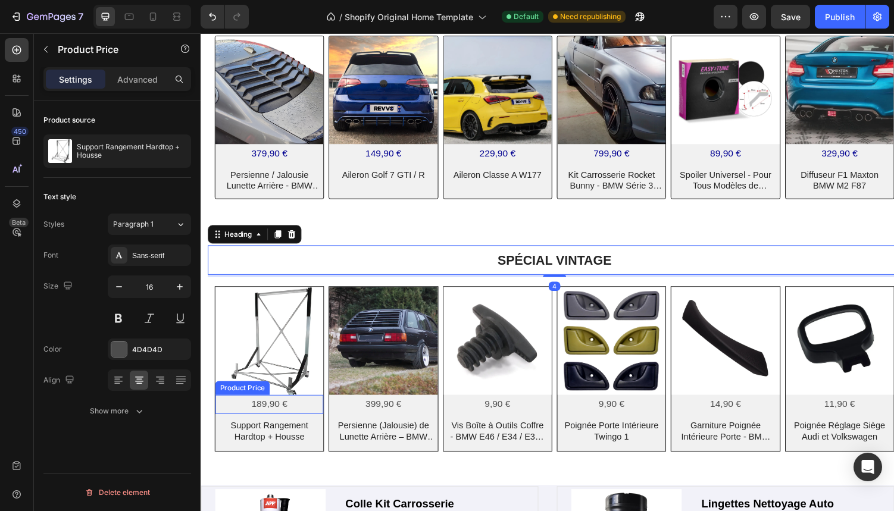
click at [266, 413] on div "189,90 €" at bounding box center [270, 416] width 111 height 20
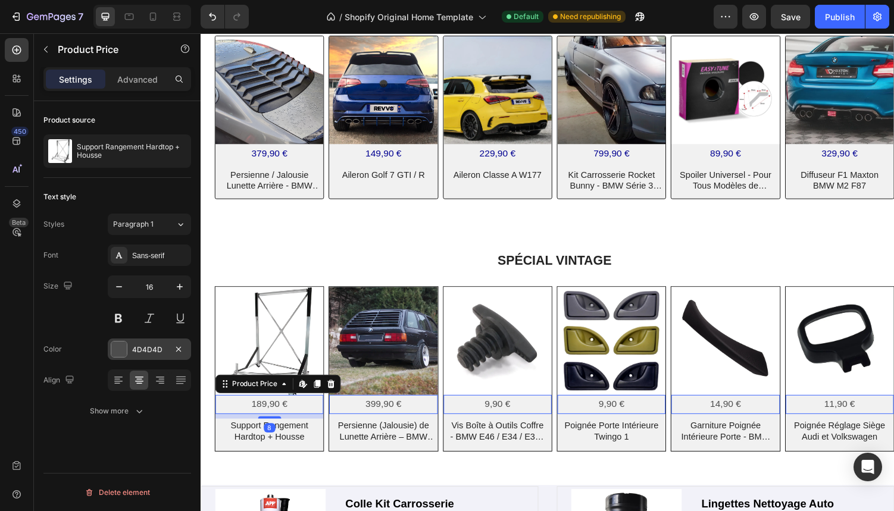
click at [158, 349] on div "4D4D4D" at bounding box center [149, 350] width 35 height 11
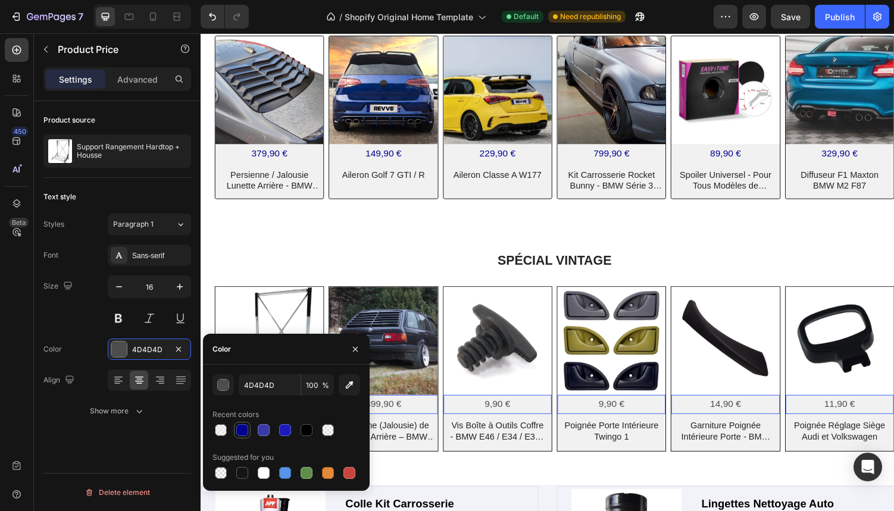
click at [240, 433] on div at bounding box center [242, 430] width 12 height 12
type input "000091"
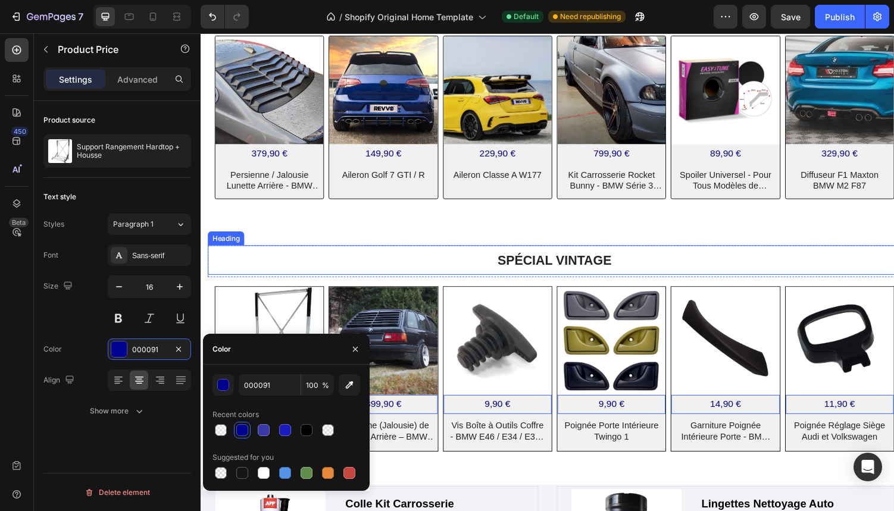
click at [280, 263] on h2 "SPÉCIAL VINTAGE" at bounding box center [565, 267] width 714 height 30
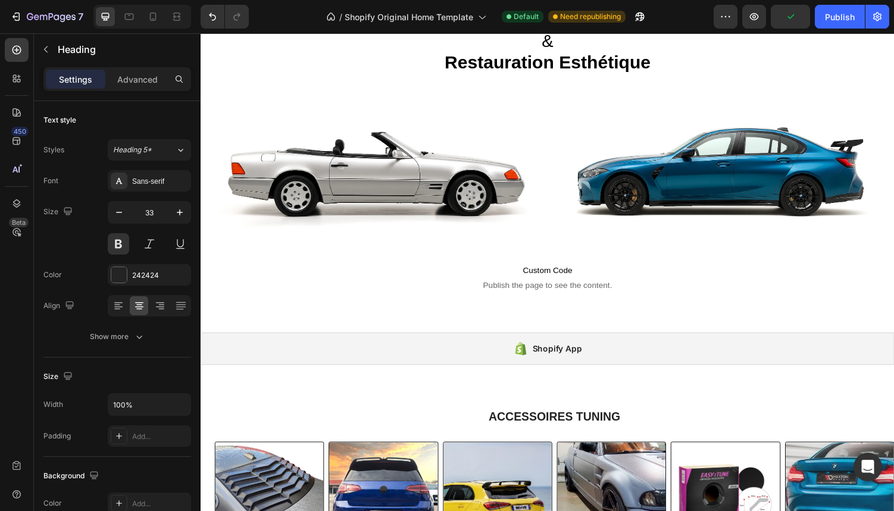
scroll to position [0, 0]
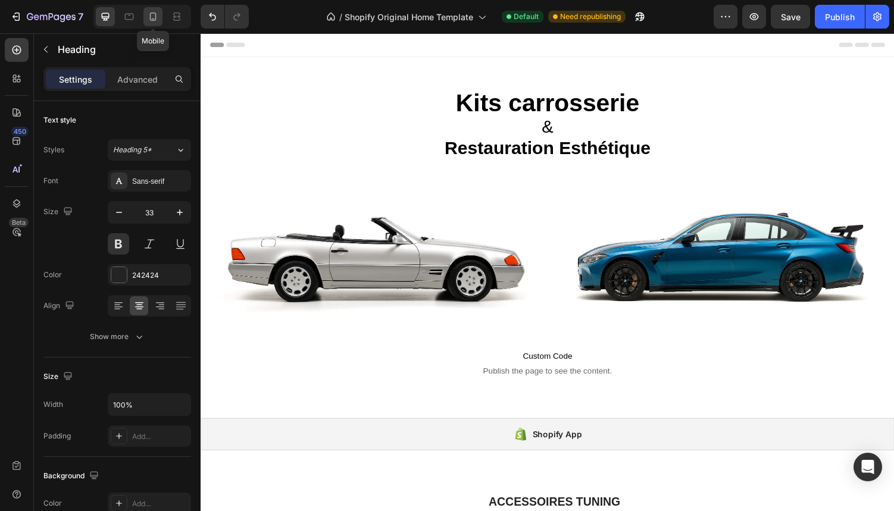
click at [149, 14] on icon at bounding box center [153, 17] width 12 height 12
type input "28"
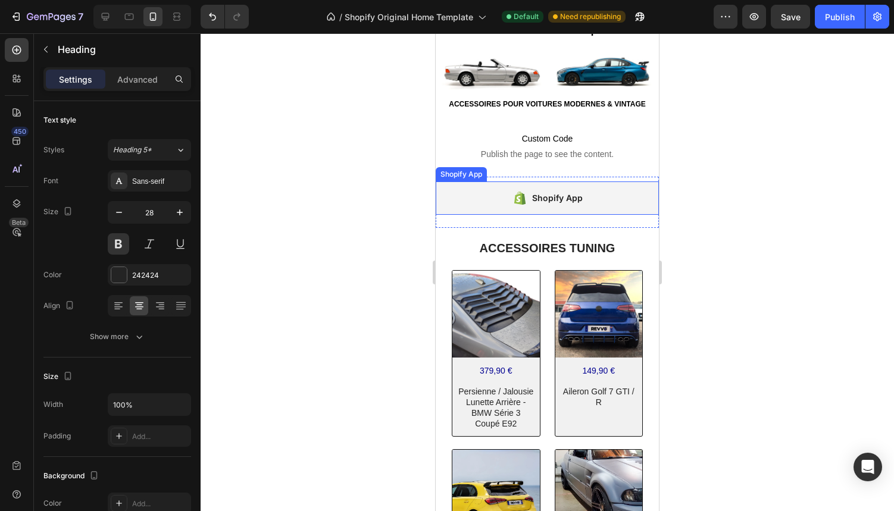
scroll to position [176, 0]
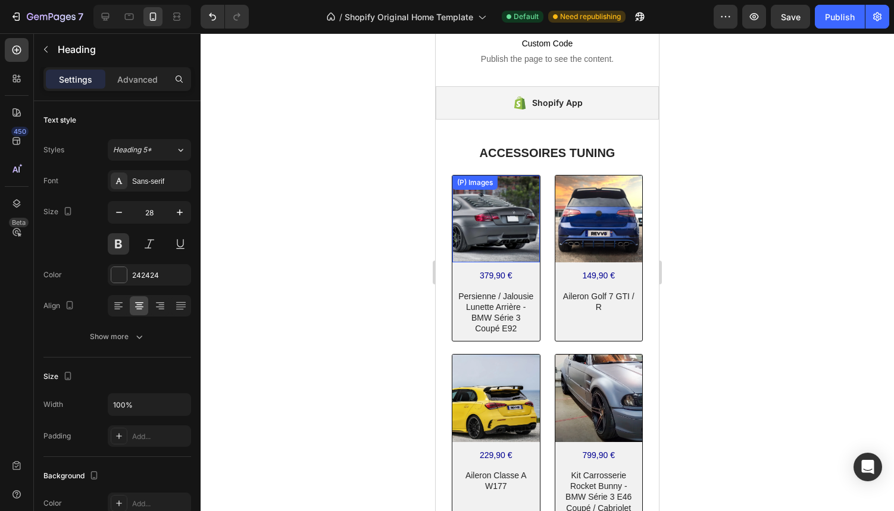
click at [496, 252] on img at bounding box center [495, 219] width 87 height 87
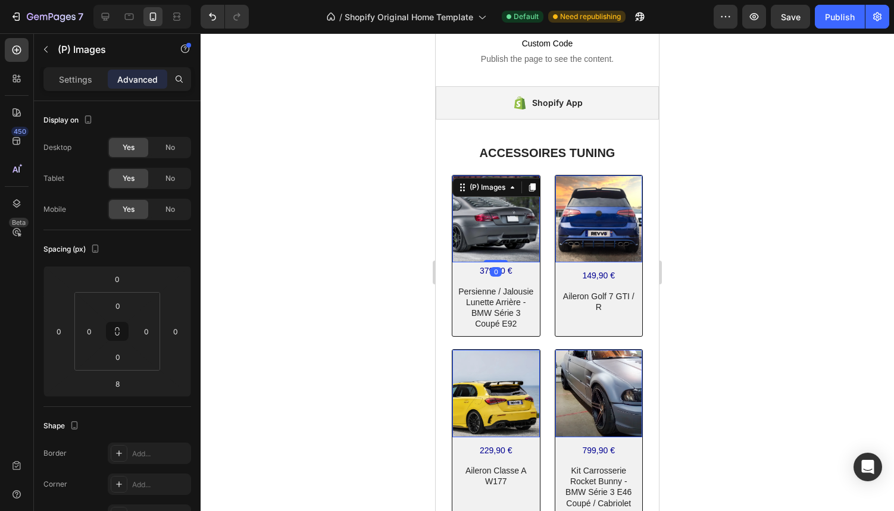
drag, startPoint x: 494, startPoint y: 265, endPoint x: 494, endPoint y: 256, distance: 8.3
click at [494, 256] on div "(P) Images 0" at bounding box center [495, 219] width 87 height 87
type input "0"
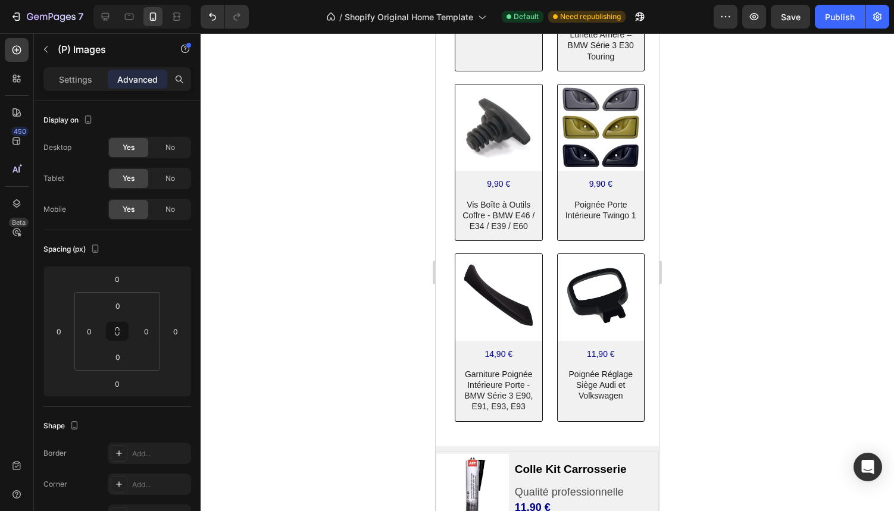
scroll to position [1051, 0]
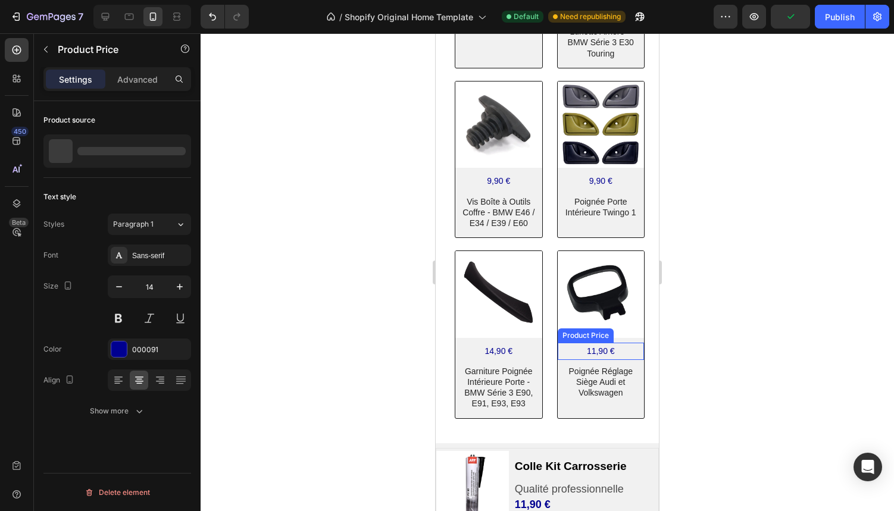
click at [570, 351] on div "11,90 €" at bounding box center [601, 351] width 87 height 17
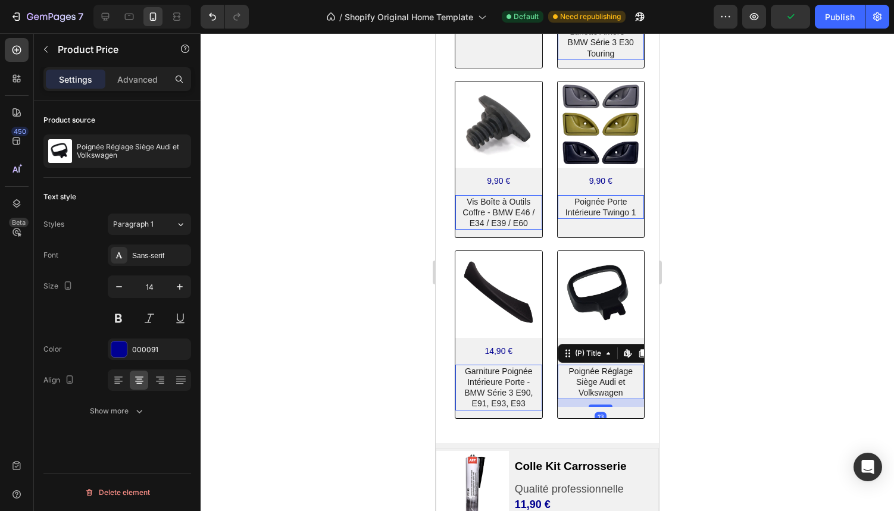
click at [564, 397] on h2 "Poignée Réglage Siège Audi et Volkswagen" at bounding box center [600, 382] width 77 height 35
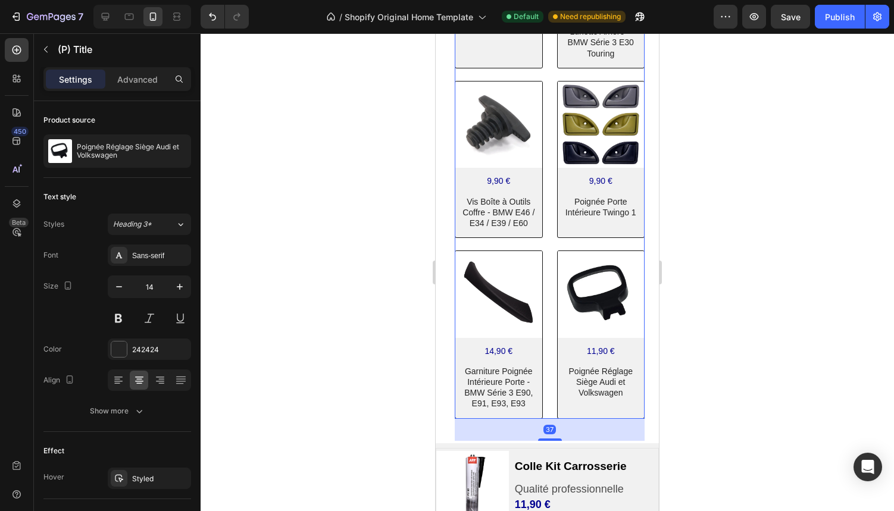
click at [547, 392] on div "(P) Images 189,90 € Product Price Product Price Support Rangement Hardtop + Hou…" at bounding box center [550, 154] width 190 height 530
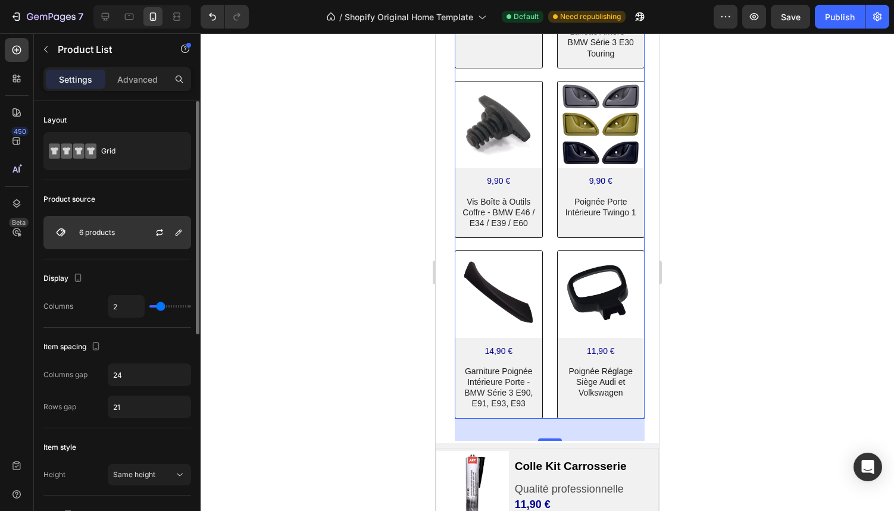
click at [118, 227] on div "6 products" at bounding box center [117, 232] width 148 height 33
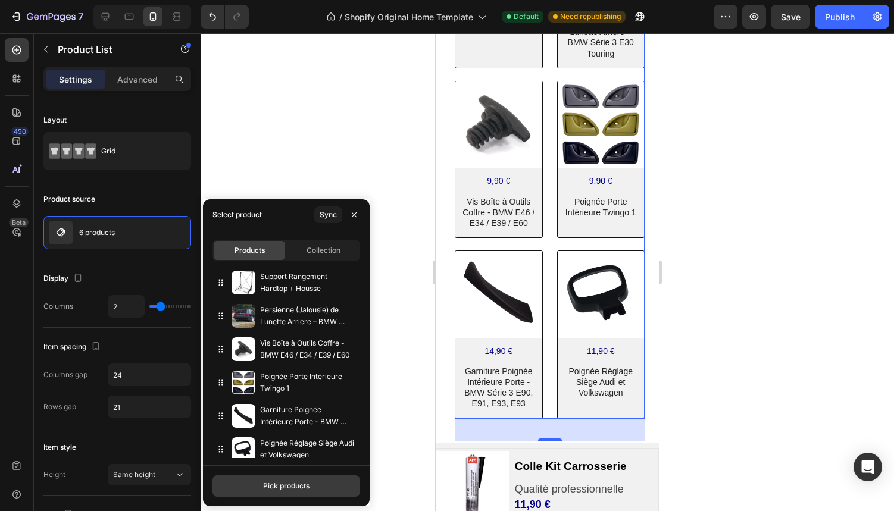
click at [278, 485] on div "Pick products" at bounding box center [286, 486] width 46 height 11
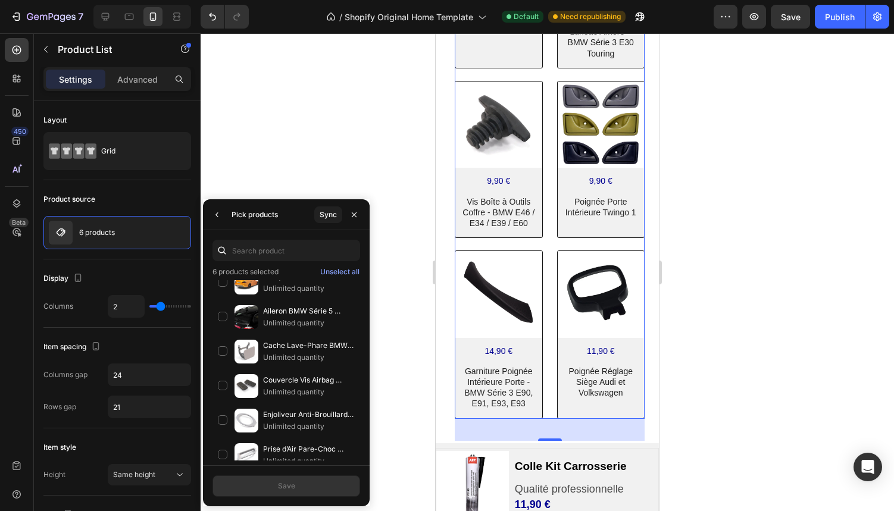
scroll to position [4483, 0]
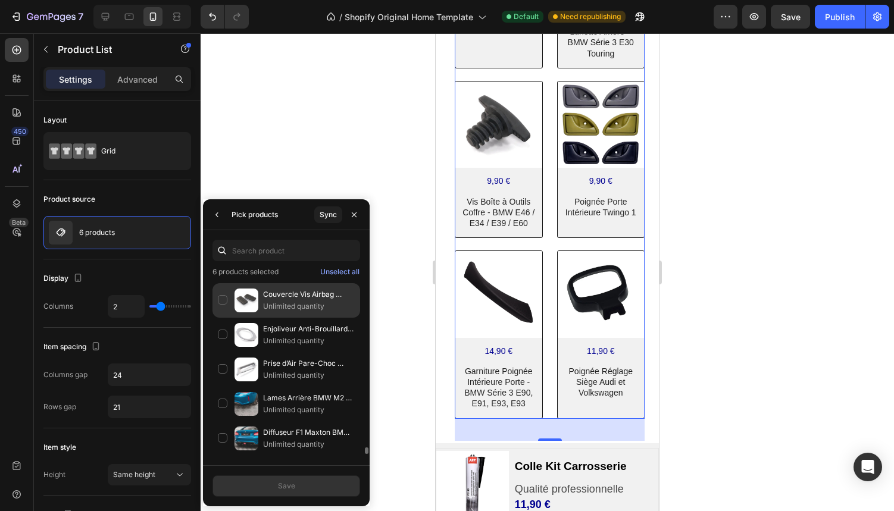
click at [220, 299] on div "Couvercle Vis Airbag Montant Pare-Brise - BMW Unlimited quantity" at bounding box center [286, 300] width 148 height 35
click at [280, 485] on div "Save" at bounding box center [286, 486] width 17 height 11
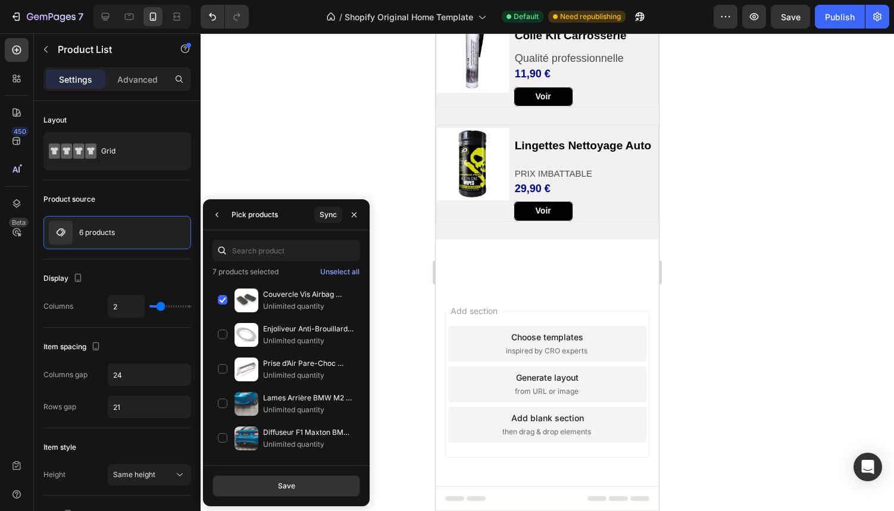
scroll to position [959, 0]
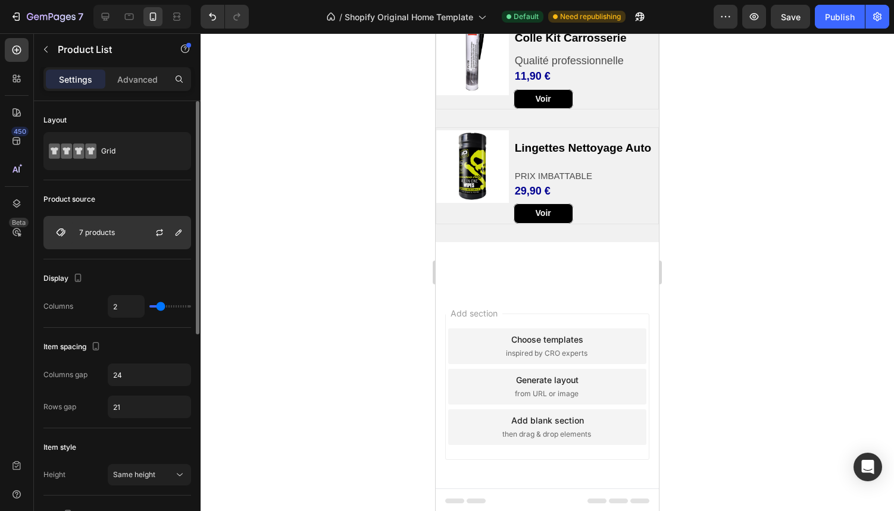
click at [125, 233] on div "7 products" at bounding box center [117, 232] width 148 height 33
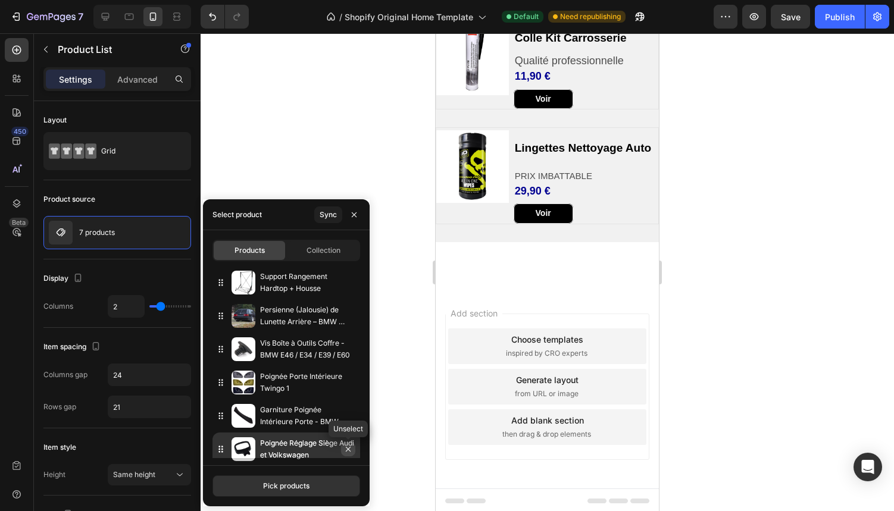
click at [350, 451] on icon "button" at bounding box center [348, 449] width 5 height 5
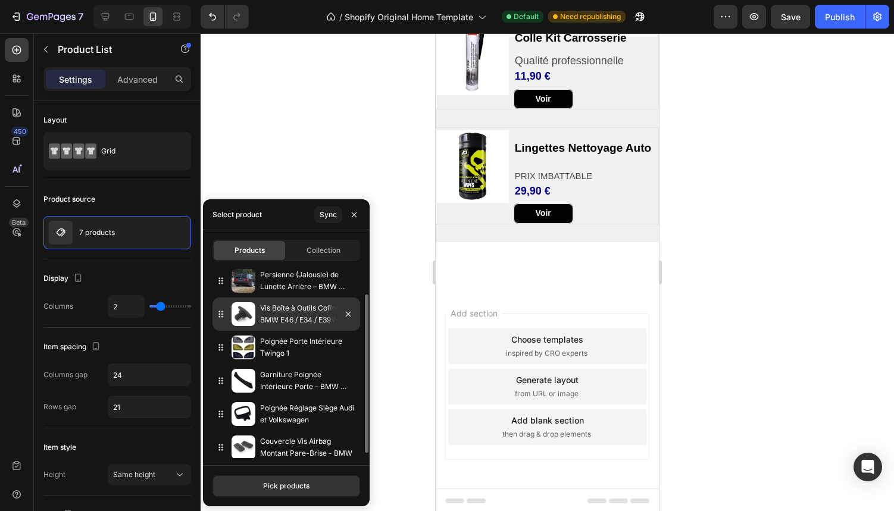
scroll to position [41, 0]
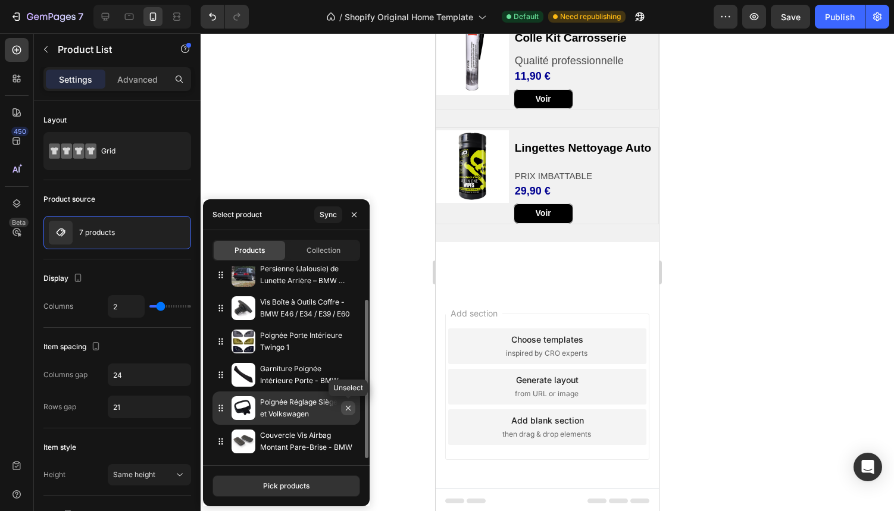
click at [349, 410] on icon "button" at bounding box center [348, 408] width 10 height 10
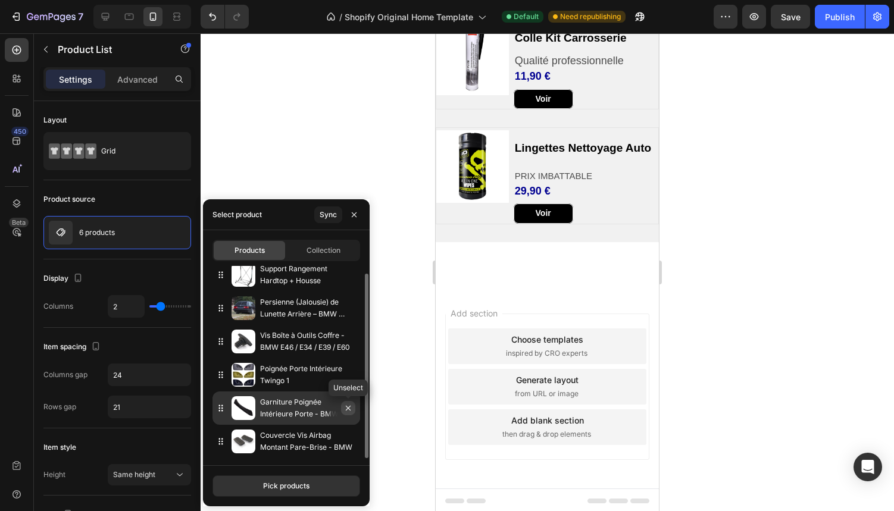
click at [347, 407] on icon "button" at bounding box center [348, 408] width 10 height 10
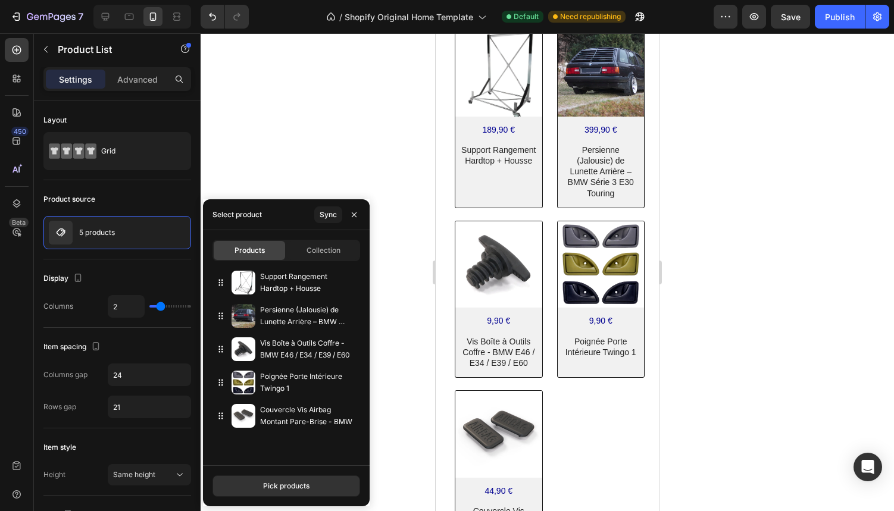
scroll to position [979, 0]
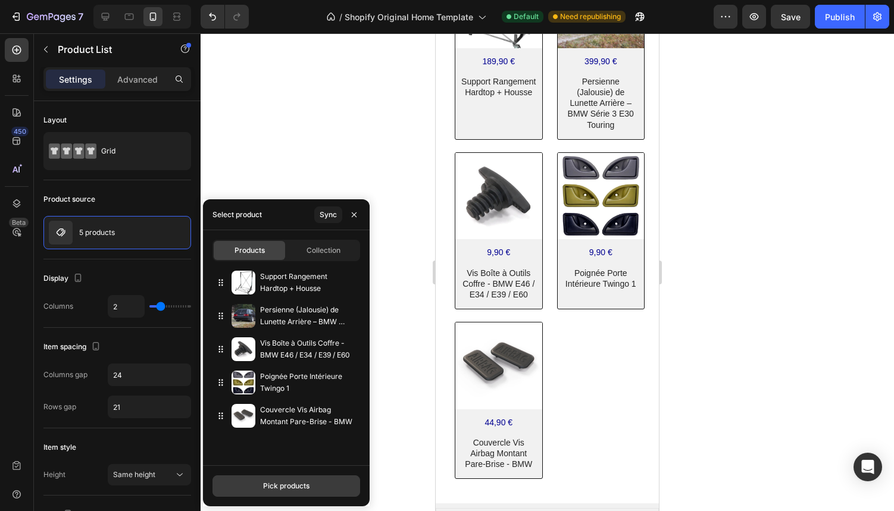
click at [274, 485] on div "Pick products" at bounding box center [286, 486] width 46 height 11
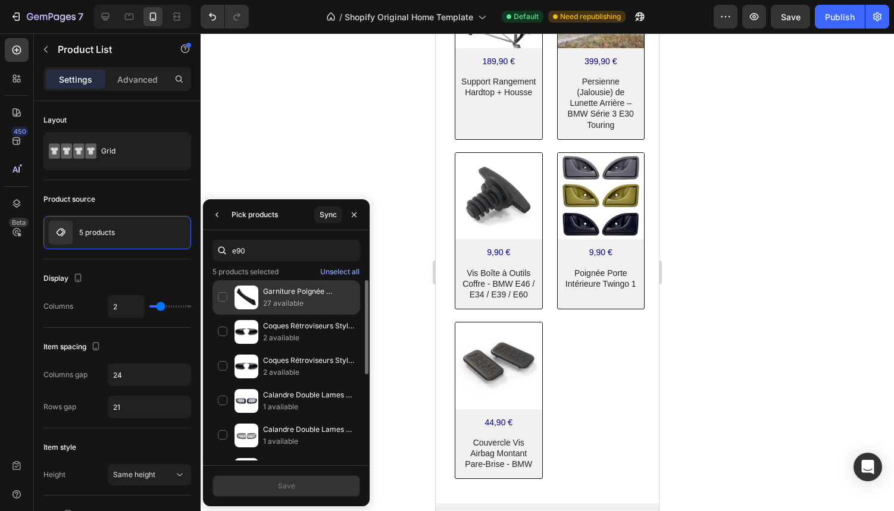
type input "e90"
click at [221, 298] on div "Garniture Poignée Intérieure Porte - BMW Série 3 E90, E91, E93, E93 27 available" at bounding box center [286, 297] width 148 height 35
click at [278, 484] on div "Save" at bounding box center [286, 486] width 17 height 11
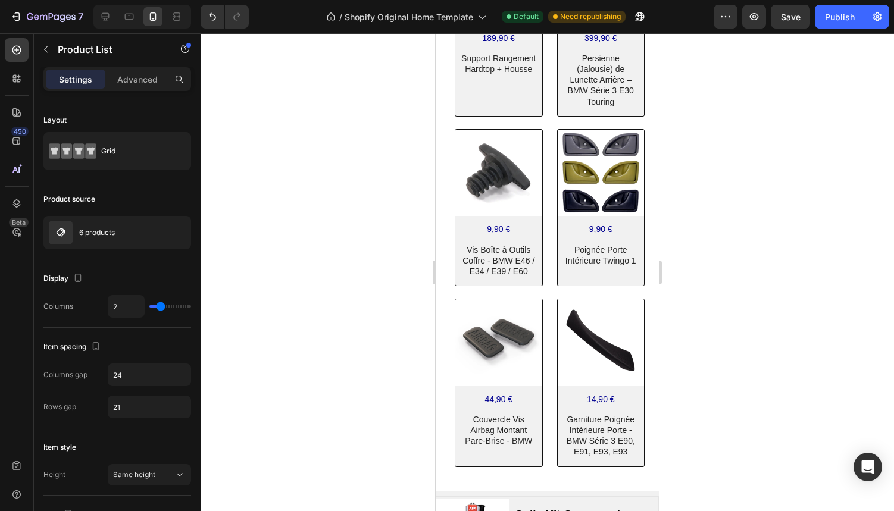
scroll to position [1014, 0]
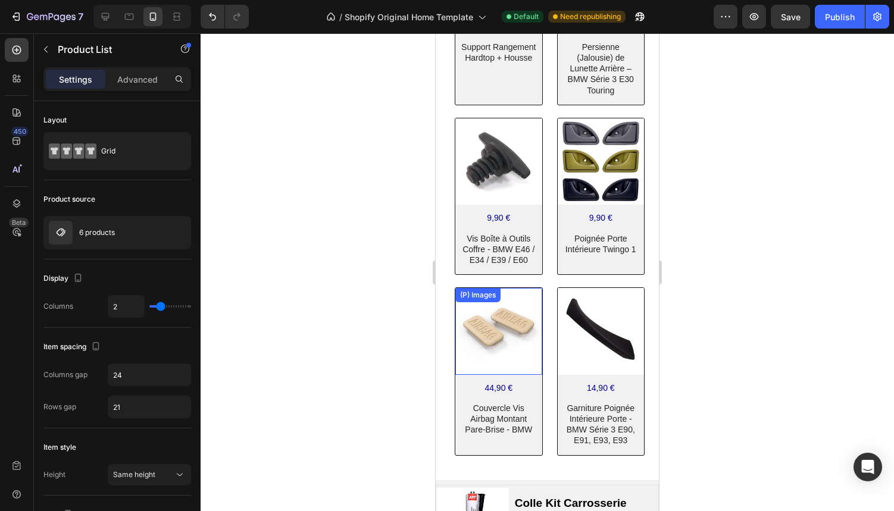
click at [504, 358] on img at bounding box center [498, 331] width 87 height 87
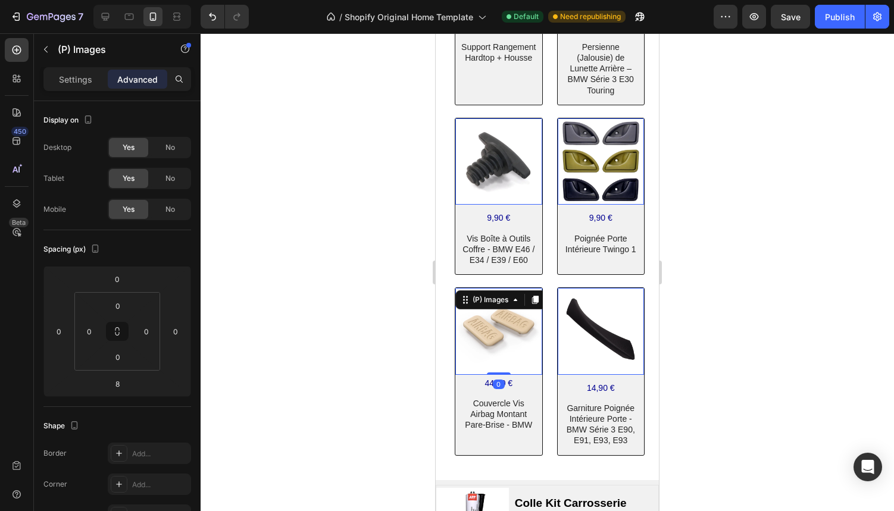
drag, startPoint x: 499, startPoint y: 377, endPoint x: 498, endPoint y: 367, distance: 10.7
click at [498, 367] on div "(P) Images 0" at bounding box center [498, 331] width 87 height 87
type input "0"
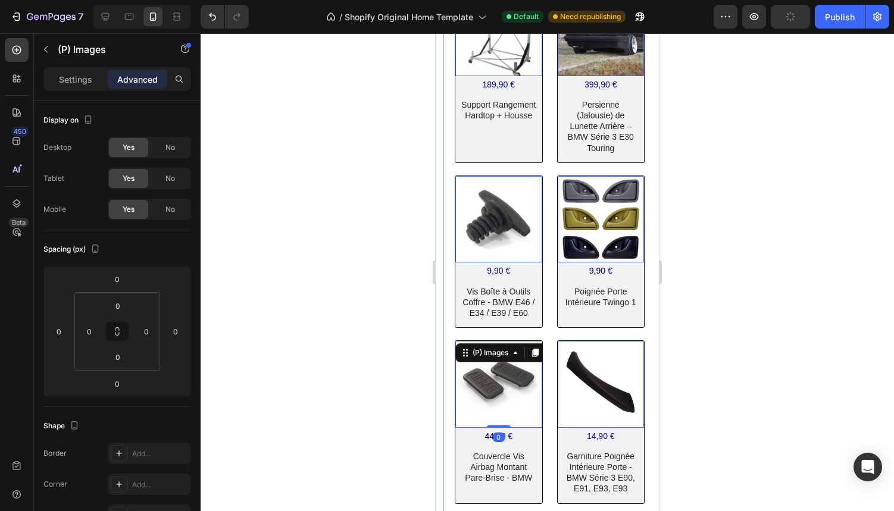
scroll to position [946, 0]
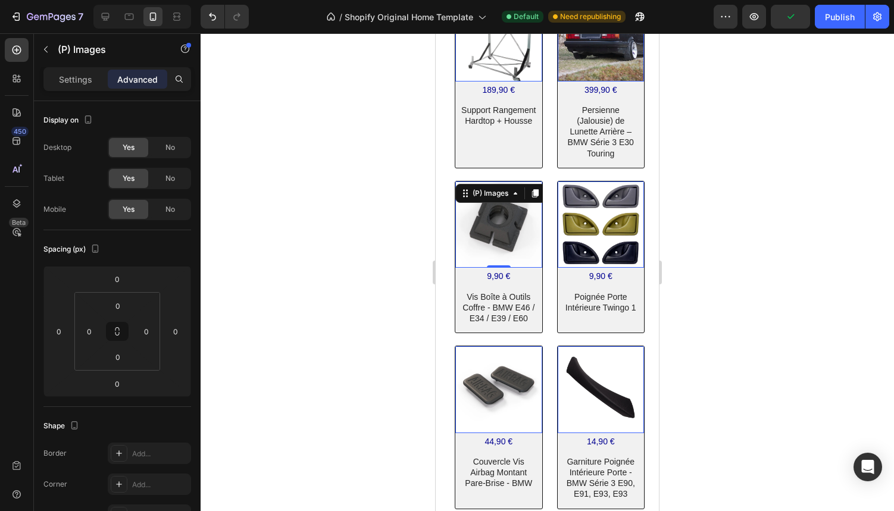
click at [466, 226] on img at bounding box center [498, 224] width 87 height 87
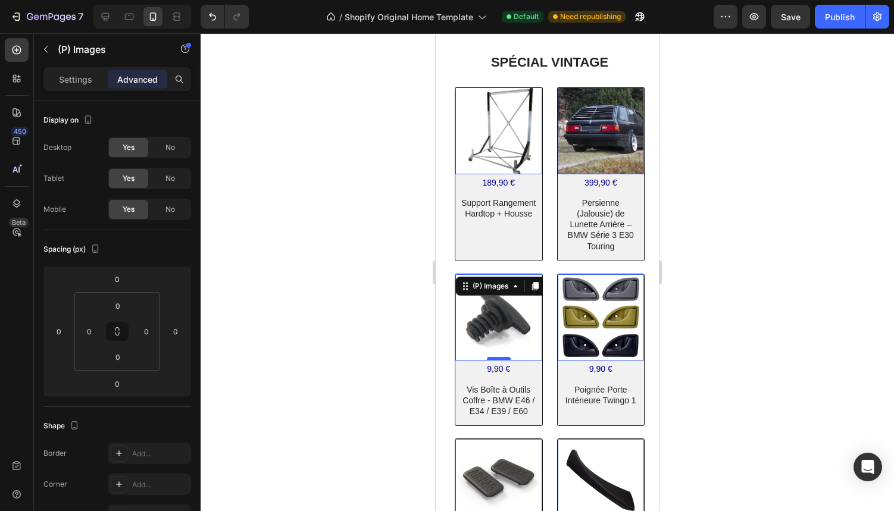
scroll to position [831, 0]
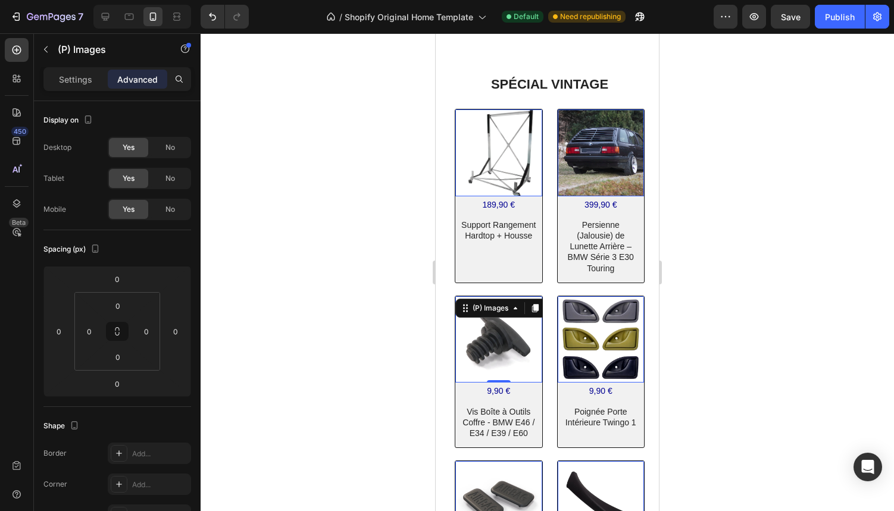
click at [418, 234] on div at bounding box center [547, 272] width 693 height 478
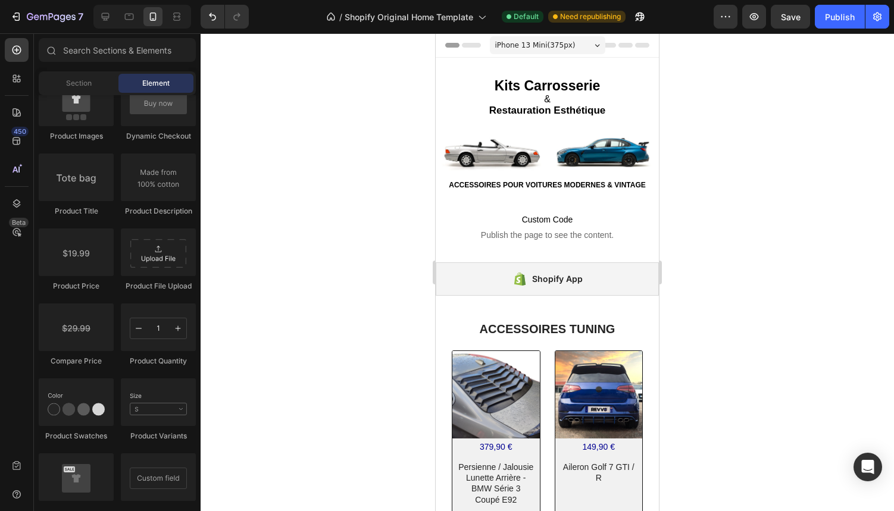
scroll to position [3, 0]
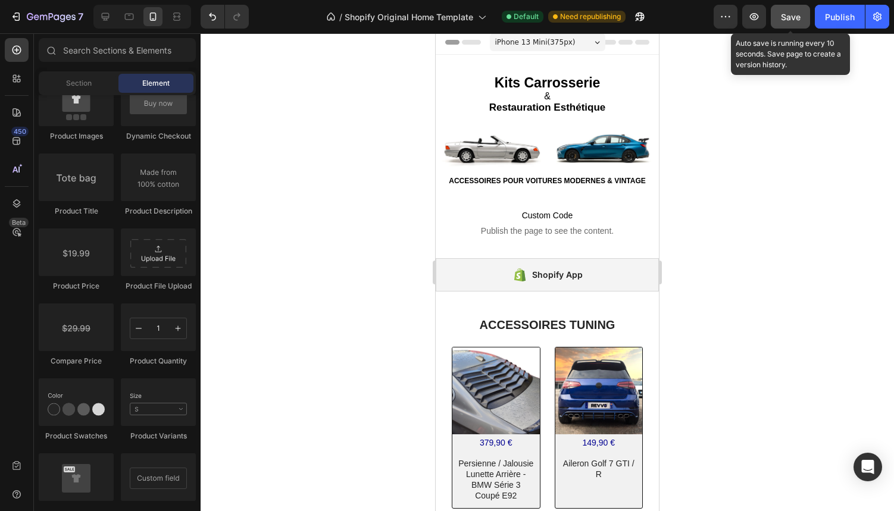
click at [783, 18] on span "Save" at bounding box center [791, 17] width 20 height 10
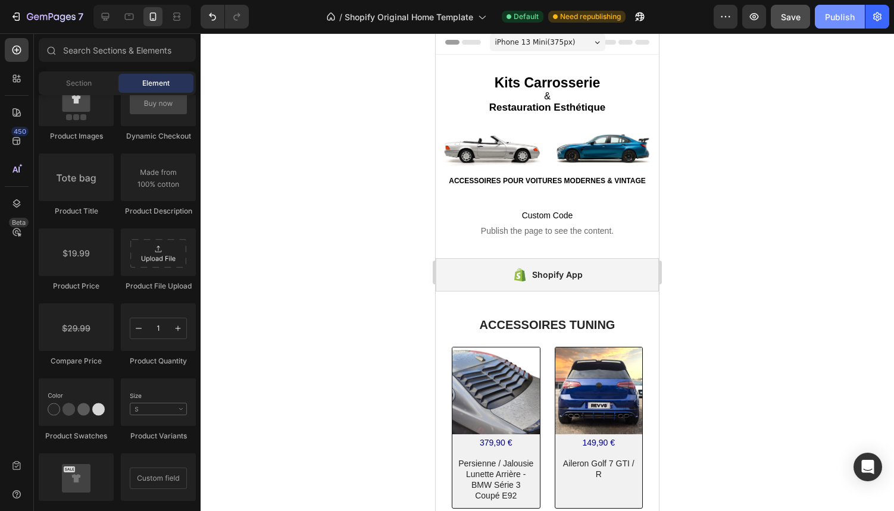
click at [837, 20] on div "Publish" at bounding box center [840, 17] width 30 height 12
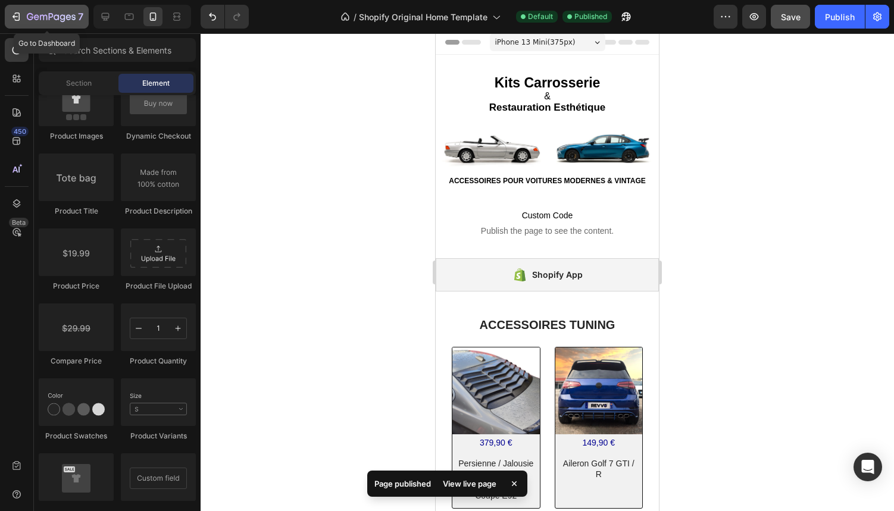
click at [38, 17] on icon "button" at bounding box center [36, 16] width 5 height 5
